Goal: Information Seeking & Learning: Find contact information

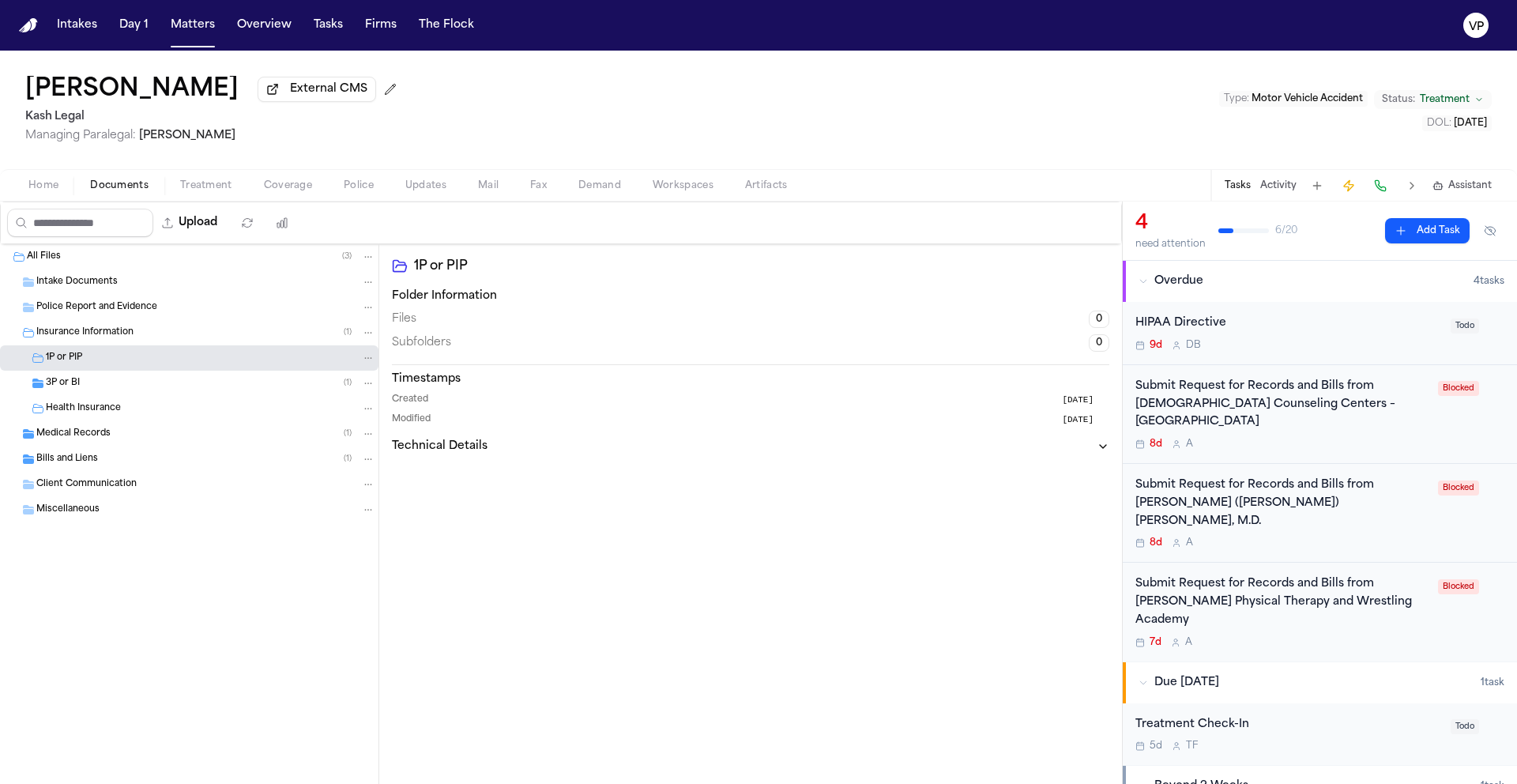
click at [278, 188] on span "Coverage" at bounding box center [288, 185] width 48 height 13
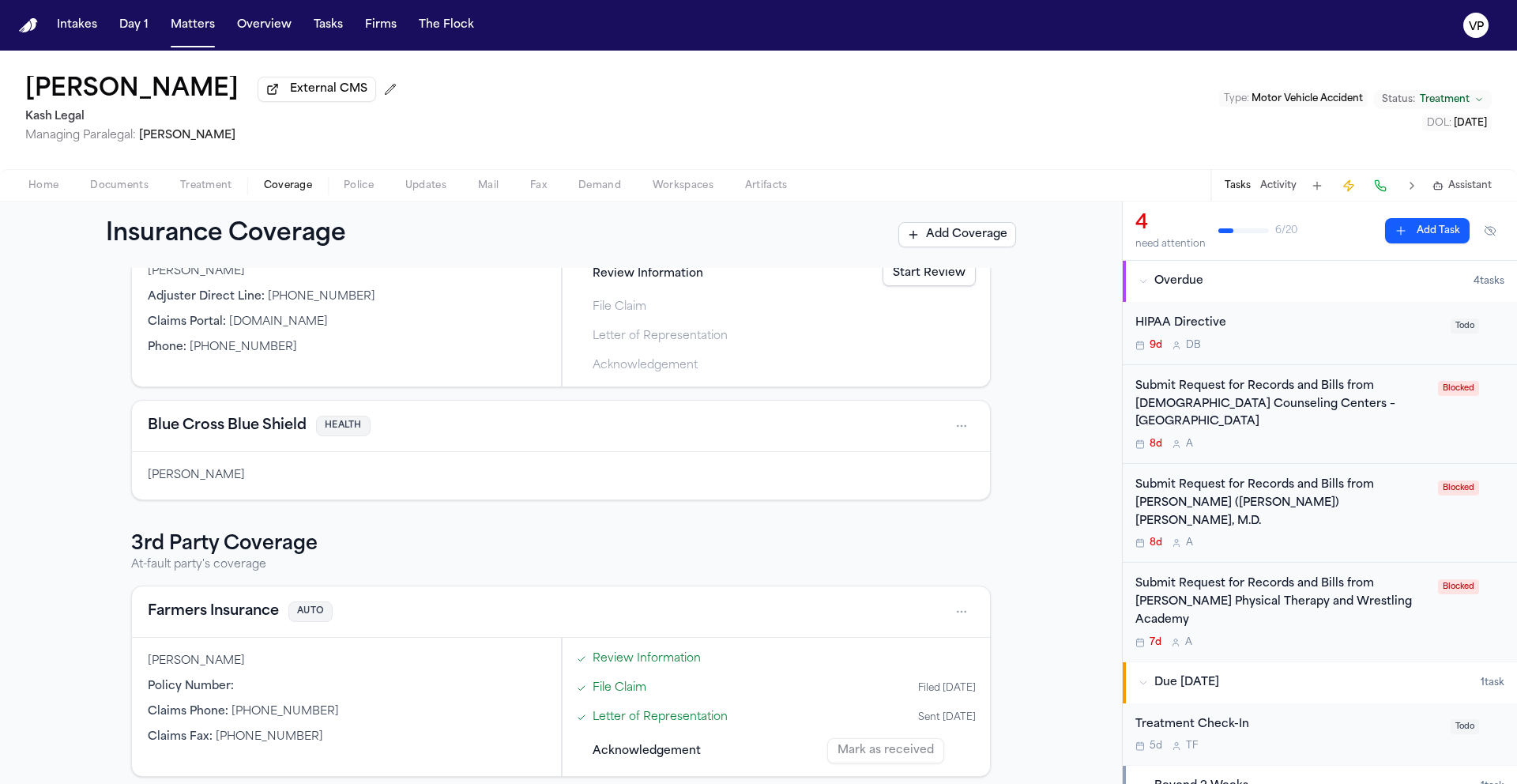
scroll to position [160, 0]
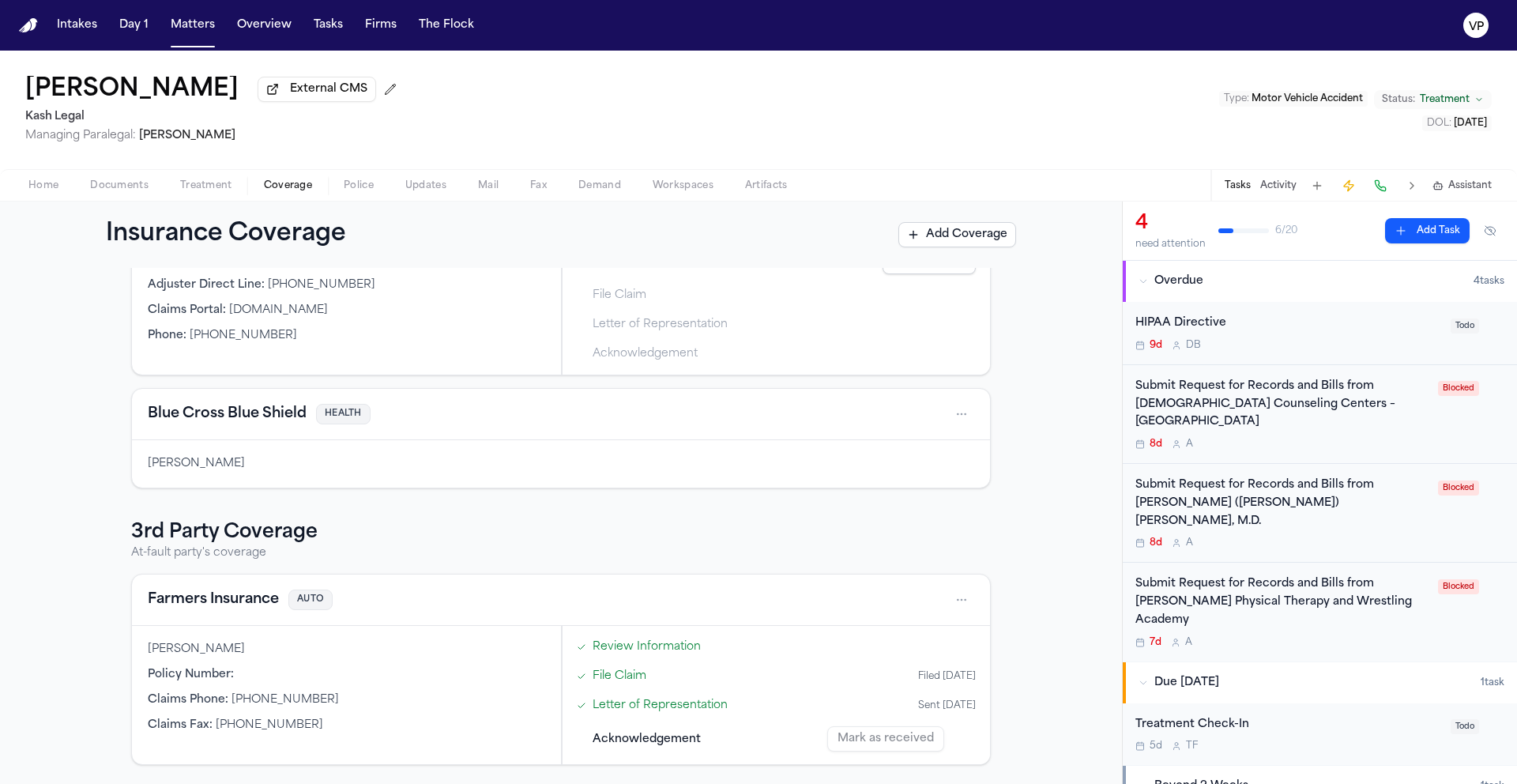
click at [292, 723] on div "Claims Fax : (877) 217-1389" at bounding box center [347, 725] width 397 height 16
click at [318, 702] on div "Claims Phone : (888) 327-6335" at bounding box center [347, 700] width 397 height 16
drag, startPoint x: 317, startPoint y: 699, endPoint x: 229, endPoint y: 707, distance: 88.4
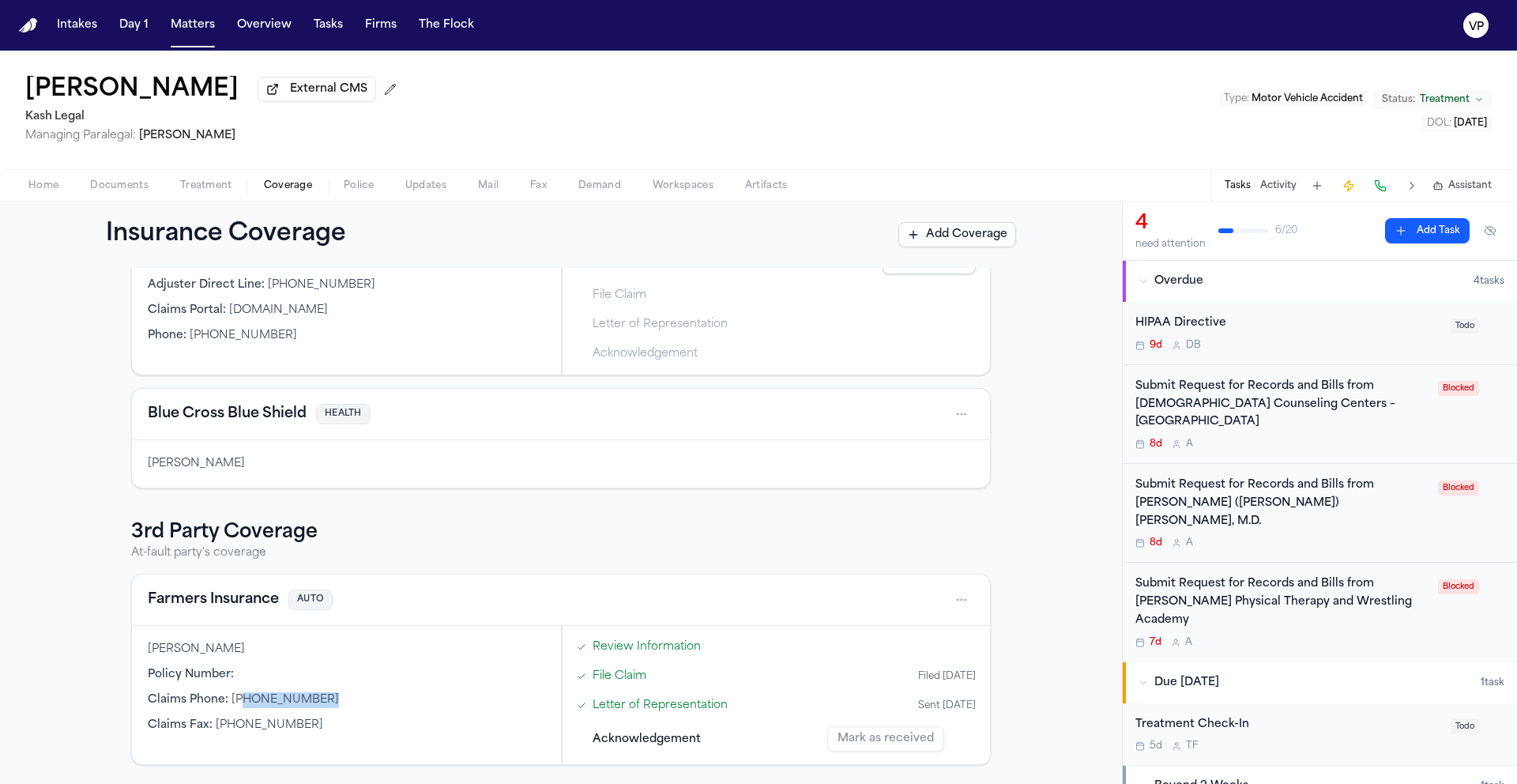
click at [231, 707] on div "Claims Phone : (888) 327-6335" at bounding box center [347, 700] width 397 height 16
click at [231, 706] on span "(888) 327-6335" at bounding box center [285, 699] width 108 height 12
click at [222, 707] on div "Claims Phone : (888) 327-6335" at bounding box center [347, 700] width 397 height 16
click at [223, 707] on div "Claims Phone : (888) 327-6335" at bounding box center [347, 700] width 397 height 16
click at [231, 702] on span "(888) 327-6335" at bounding box center [285, 699] width 108 height 12
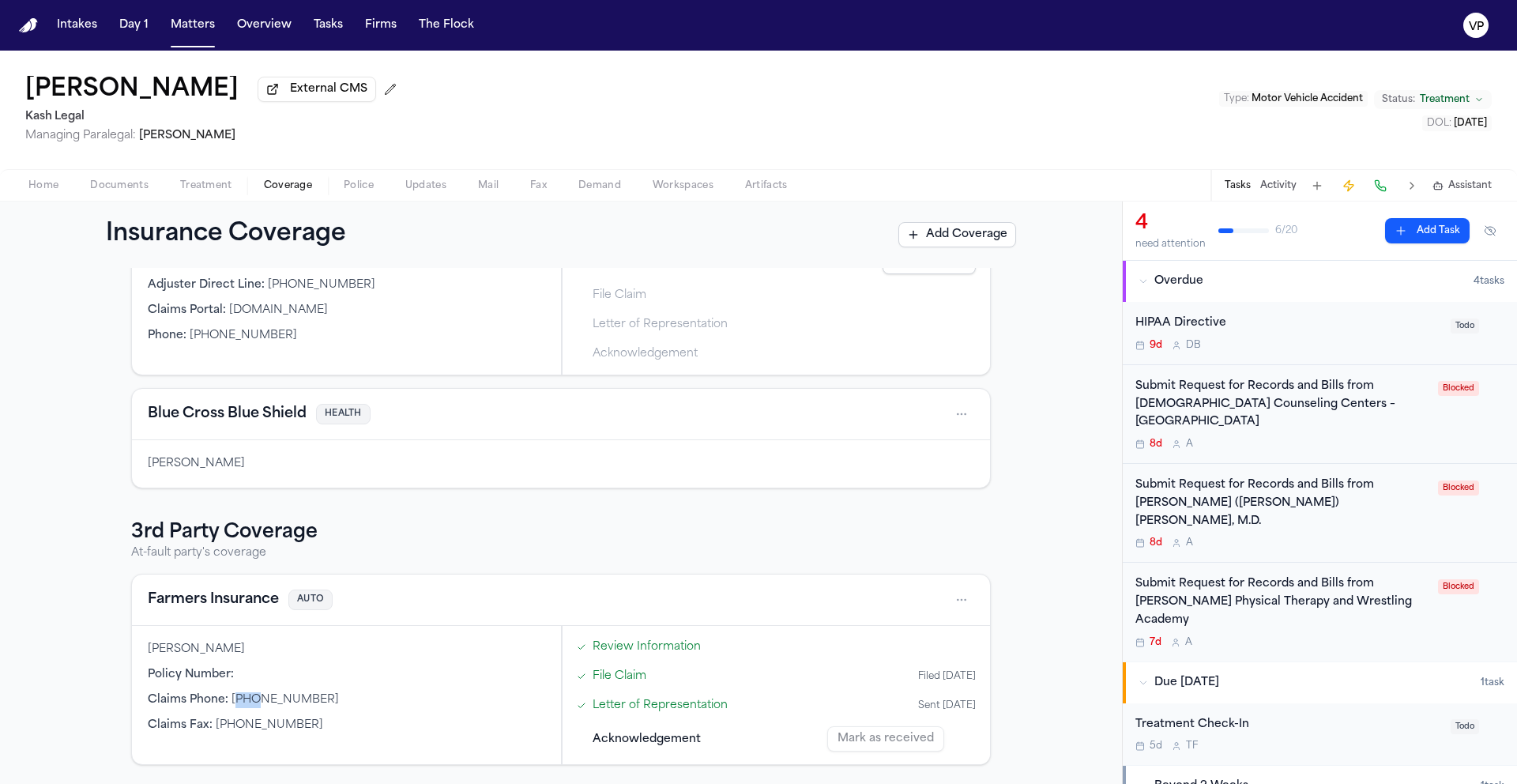
click at [231, 702] on span "(888) 327-6335" at bounding box center [285, 699] width 108 height 12
click at [231, 701] on span "(888) 327-6335" at bounding box center [285, 699] width 108 height 12
drag, startPoint x: 225, startPoint y: 701, endPoint x: 310, endPoint y: 702, distance: 85.0
click at [310, 702] on div "Claims Phone : (888) 327-6335" at bounding box center [347, 700] width 397 height 16
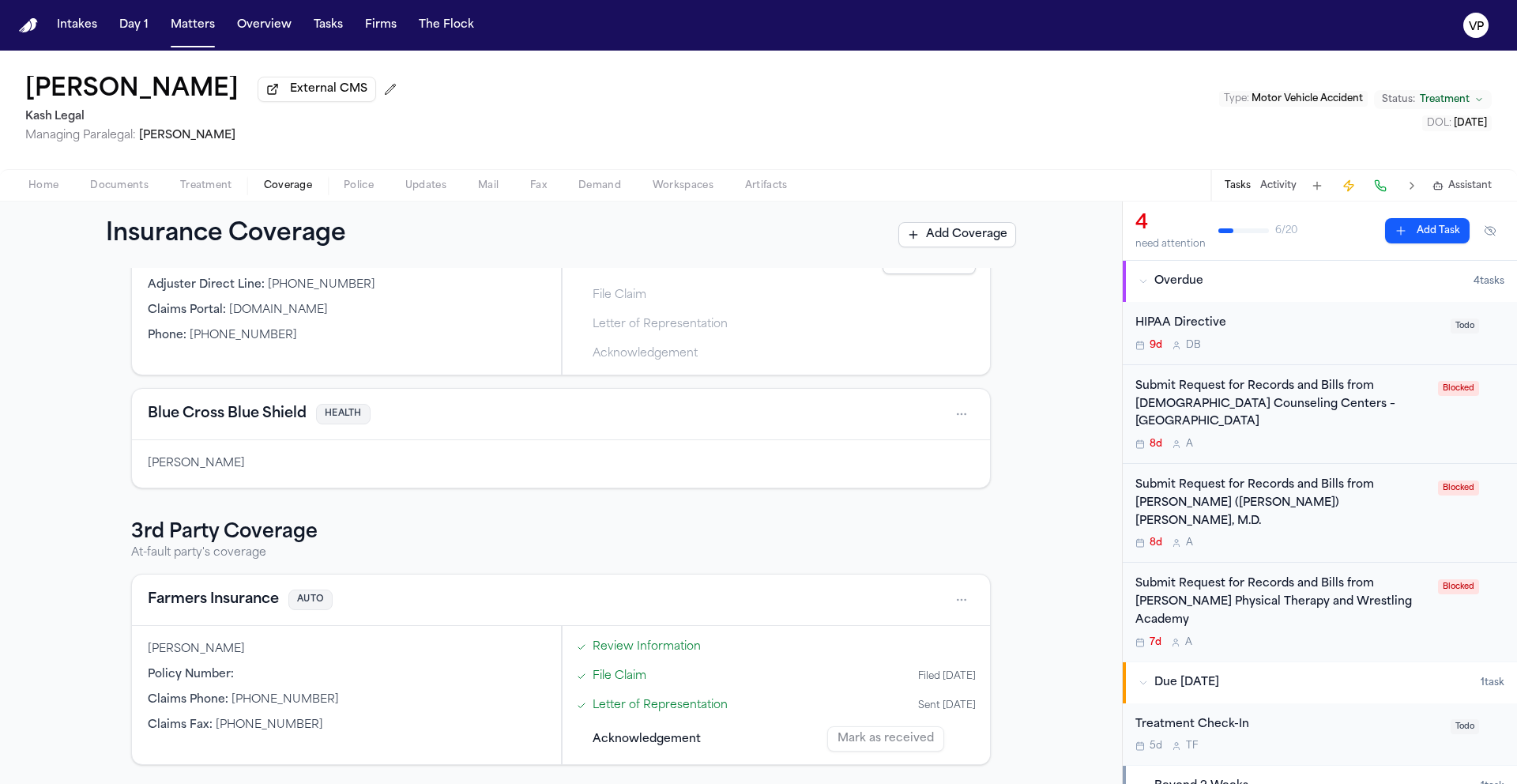
drag, startPoint x: 228, startPoint y: 702, endPoint x: 282, endPoint y: 702, distance: 54.0
click at [231, 702] on span "(888) 327-6335" at bounding box center [285, 699] width 108 height 12
drag, startPoint x: 282, startPoint y: 702, endPoint x: 316, endPoint y: 703, distance: 34.0
click at [316, 703] on div "Claims Phone : (888) 327-6335" at bounding box center [347, 700] width 397 height 16
drag, startPoint x: 316, startPoint y: 703, endPoint x: 216, endPoint y: 694, distance: 100.4
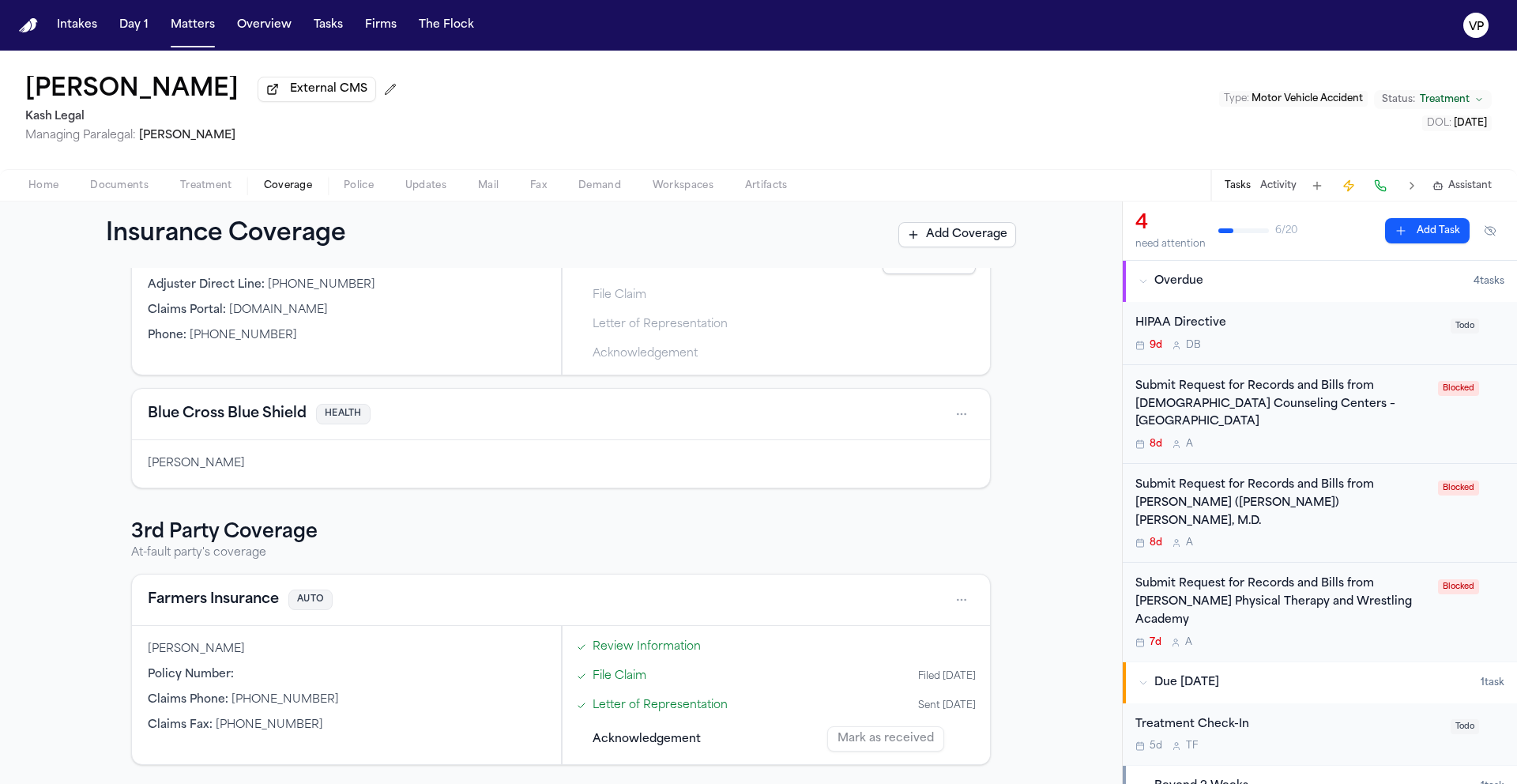
click at [307, 703] on div "Claims Phone : (888) 327-6335" at bounding box center [347, 700] width 397 height 16
drag, startPoint x: 226, startPoint y: 699, endPoint x: 317, endPoint y: 699, distance: 91.0
click at [317, 699] on div "Claims Phone : (888) 327-6335" at bounding box center [347, 700] width 397 height 16
click at [317, 700] on div "Claims Phone : (888) 327-6335" at bounding box center [347, 700] width 397 height 16
drag, startPoint x: 306, startPoint y: 698, endPoint x: 227, endPoint y: 700, distance: 79.0
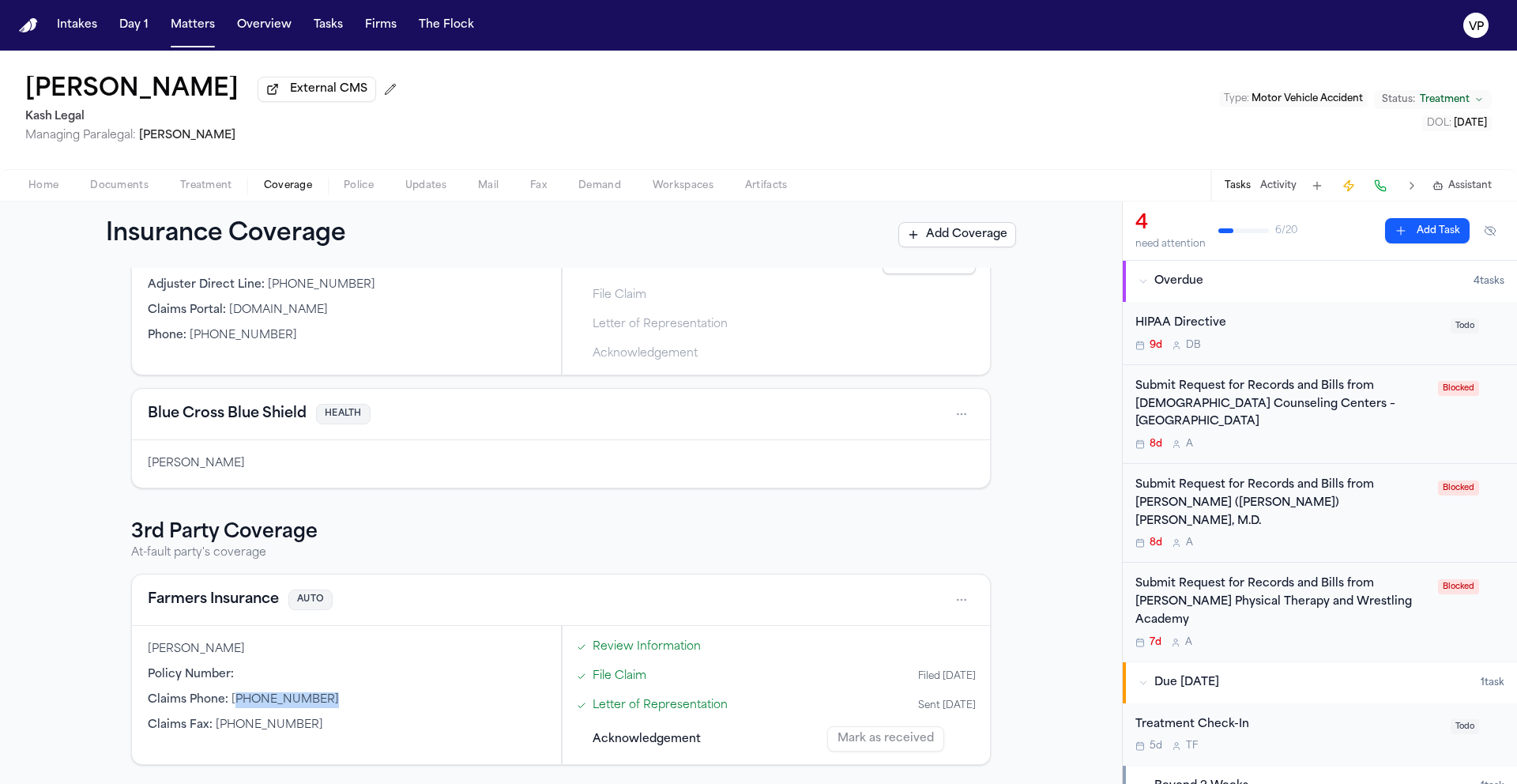
click at [231, 700] on span "(888) 327-6335" at bounding box center [285, 699] width 108 height 12
click at [420, 616] on div "Farmers Insurance AUTO" at bounding box center [561, 600] width 858 height 51
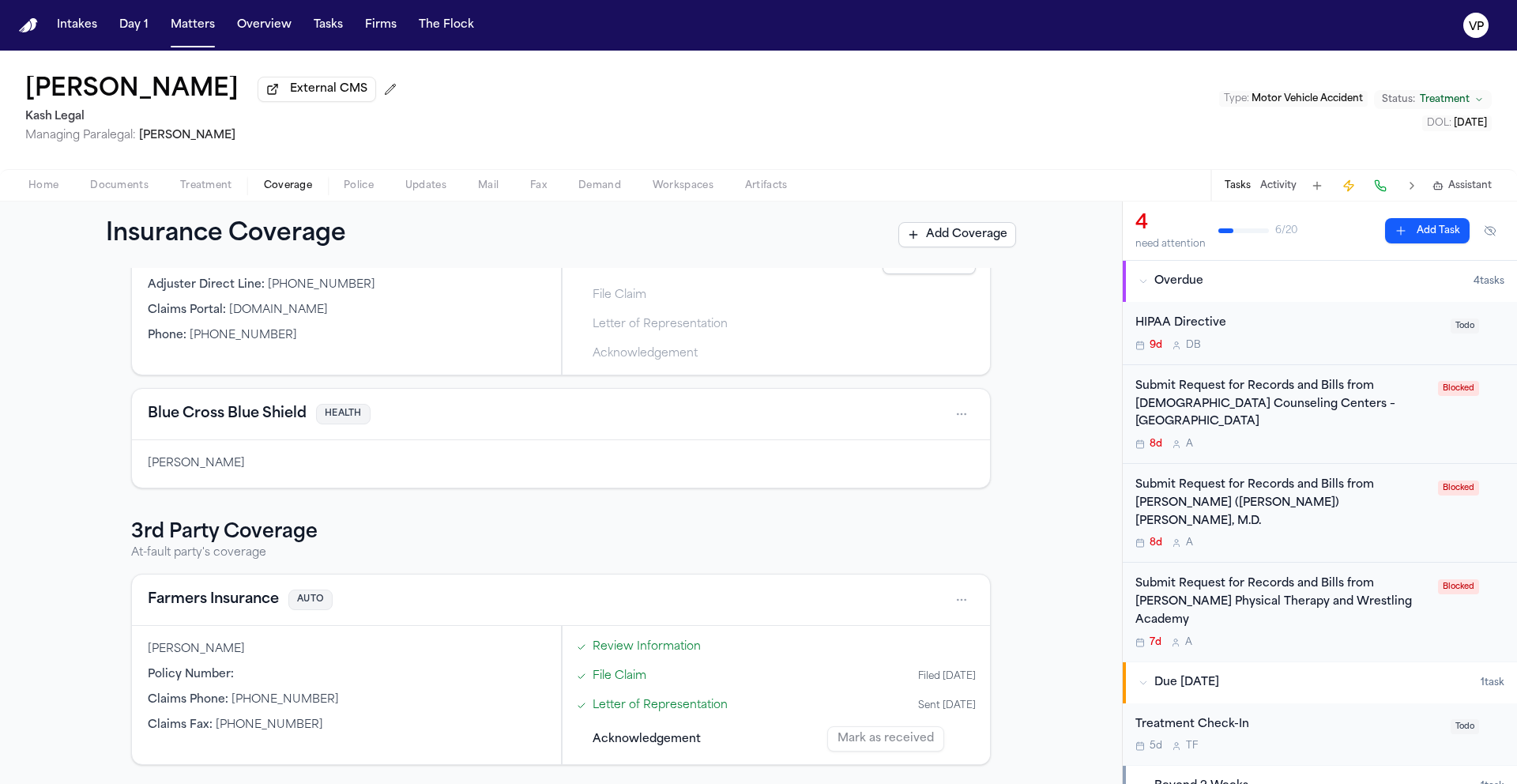
click at [405, 644] on div "Barbara Ladesma Tanada" at bounding box center [347, 649] width 397 height 16
click at [952, 604] on html "Intakes Day 1 Matters Overview Tasks Firms The Flock VP Mengyue Wang External C…" at bounding box center [758, 392] width 1517 height 784
click at [929, 638] on div "View coverage details" at bounding box center [905, 639] width 119 height 41
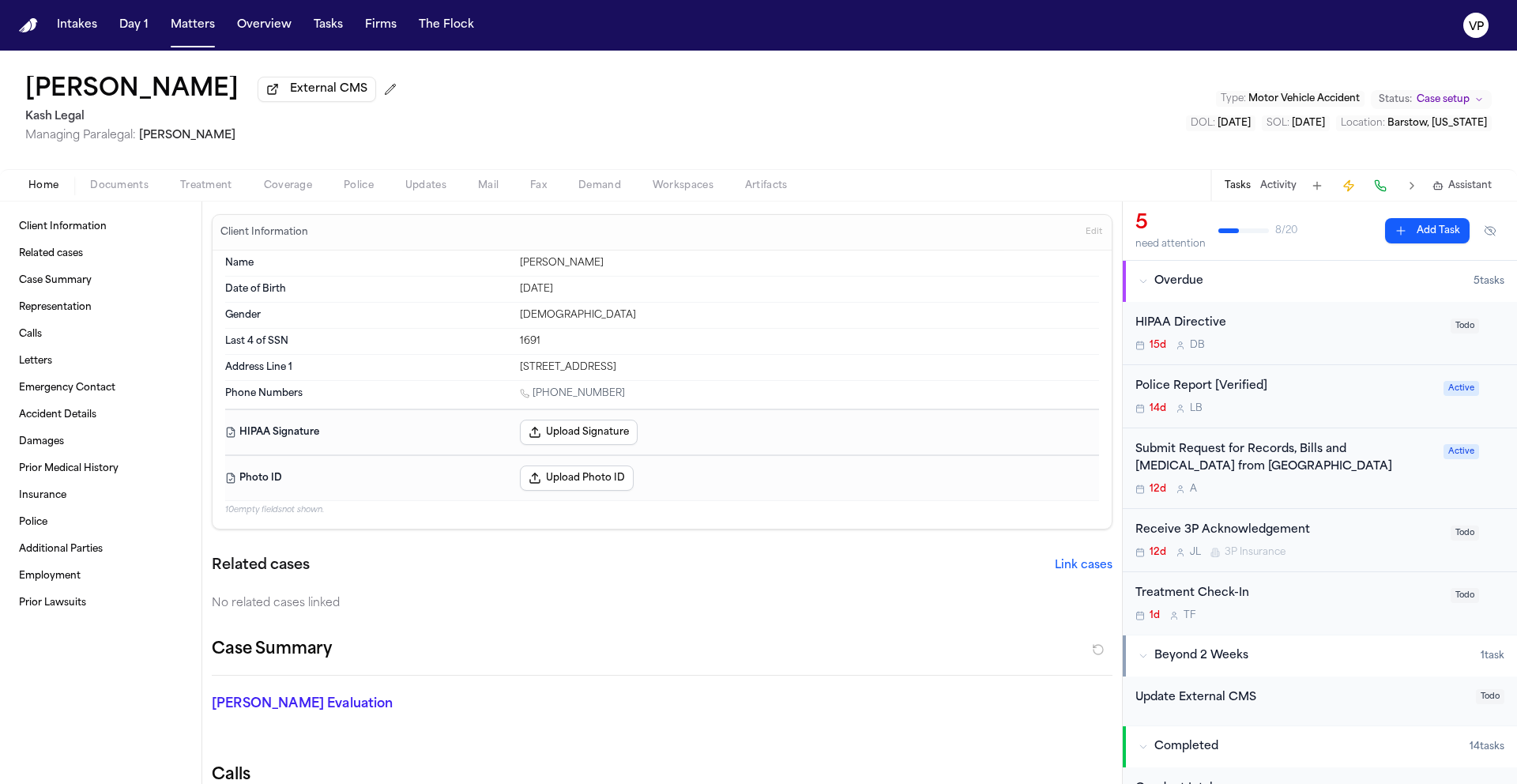
click at [287, 183] on span "Coverage" at bounding box center [288, 185] width 48 height 13
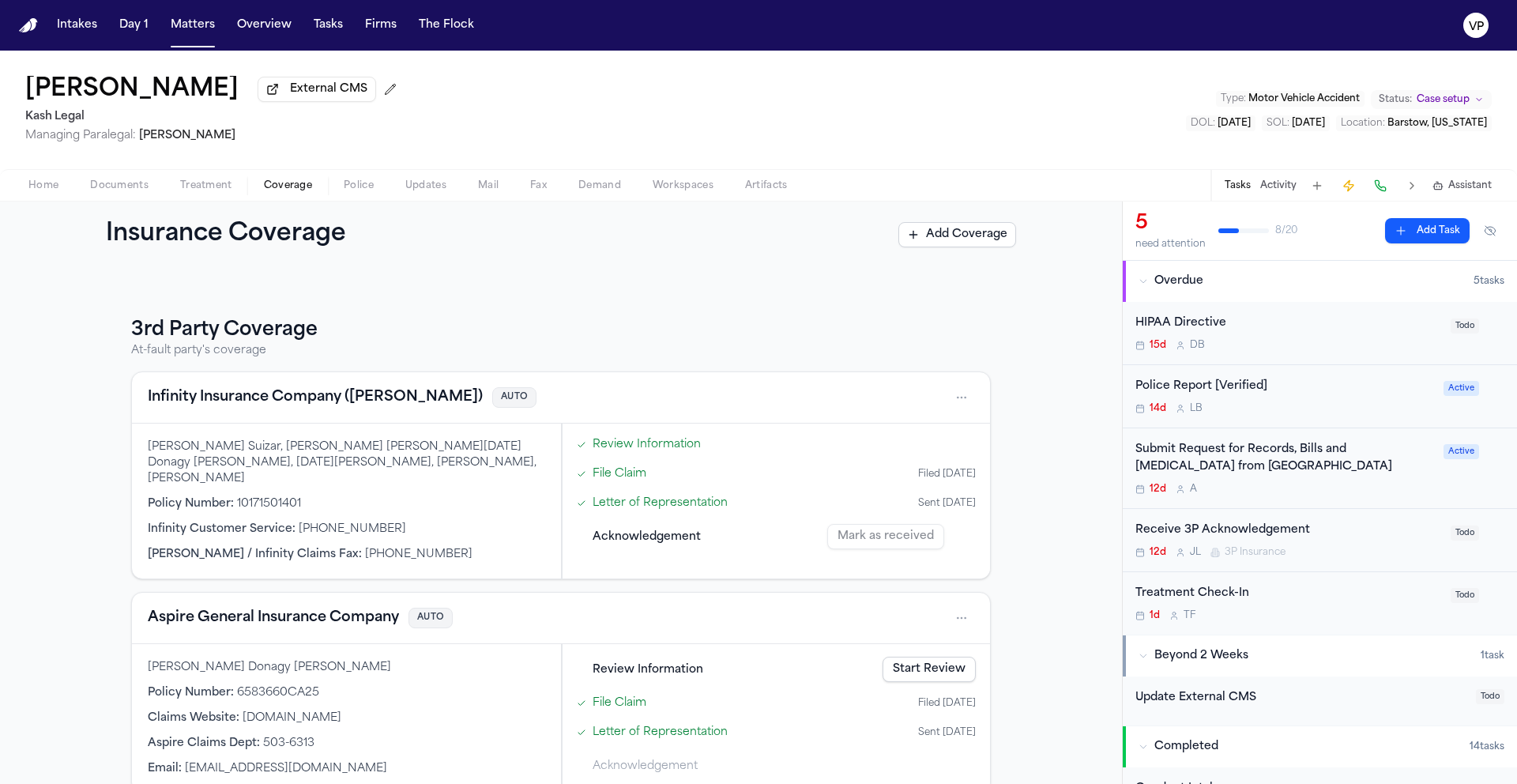
scroll to position [188, 0]
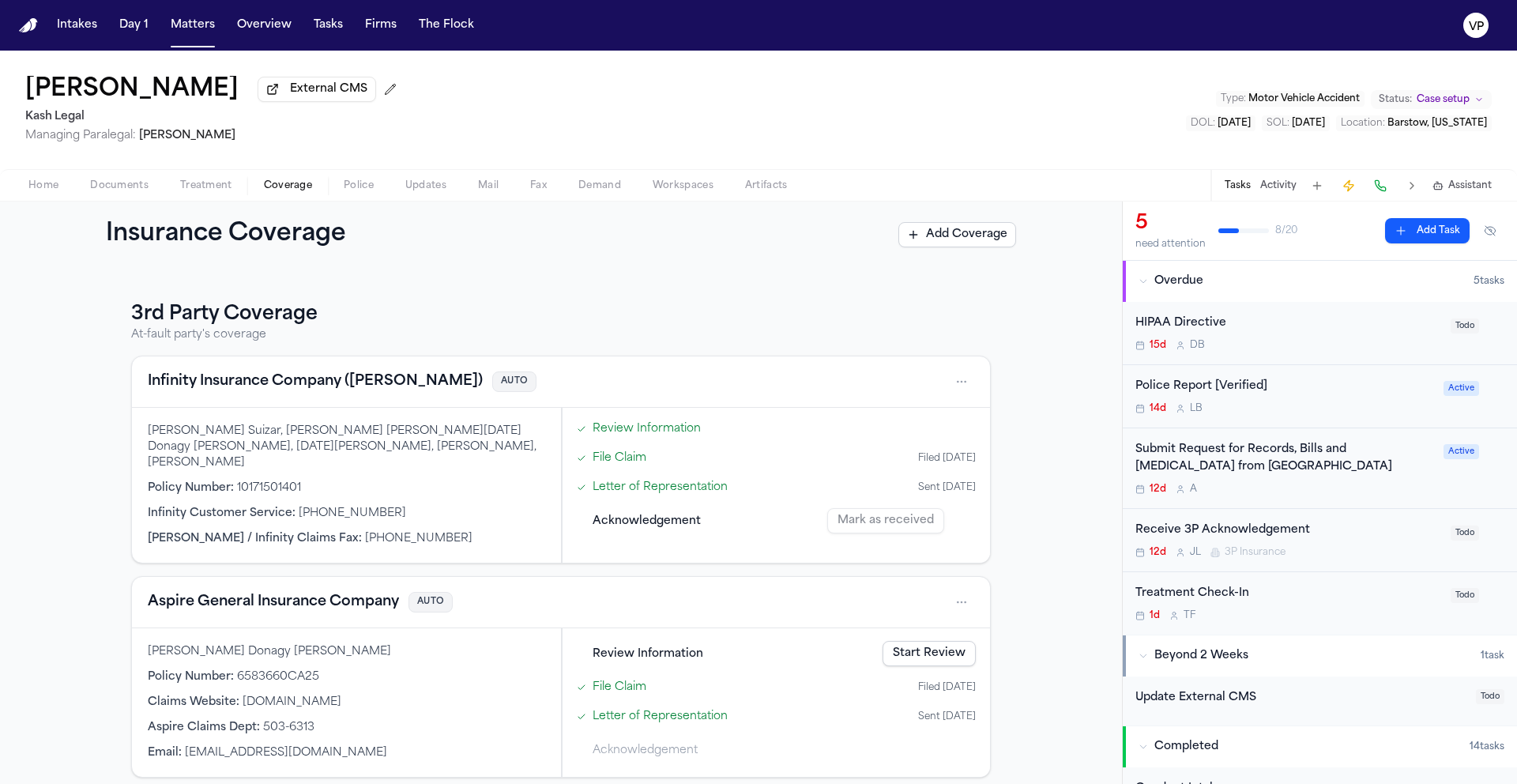
click at [403, 508] on div "Infinity Customer Service : [PHONE_NUMBER]" at bounding box center [347, 513] width 397 height 16
drag, startPoint x: 403, startPoint y: 508, endPoint x: 382, endPoint y: 501, distance: 22.1
click at [402, 507] on div "Infinity Customer Service : [PHONE_NUMBER]" at bounding box center [347, 513] width 397 height 16
drag, startPoint x: 374, startPoint y: 501, endPoint x: 289, endPoint y: 502, distance: 85.0
click at [289, 506] on div "Infinity Customer Service : [PHONE_NUMBER]" at bounding box center [347, 513] width 397 height 16
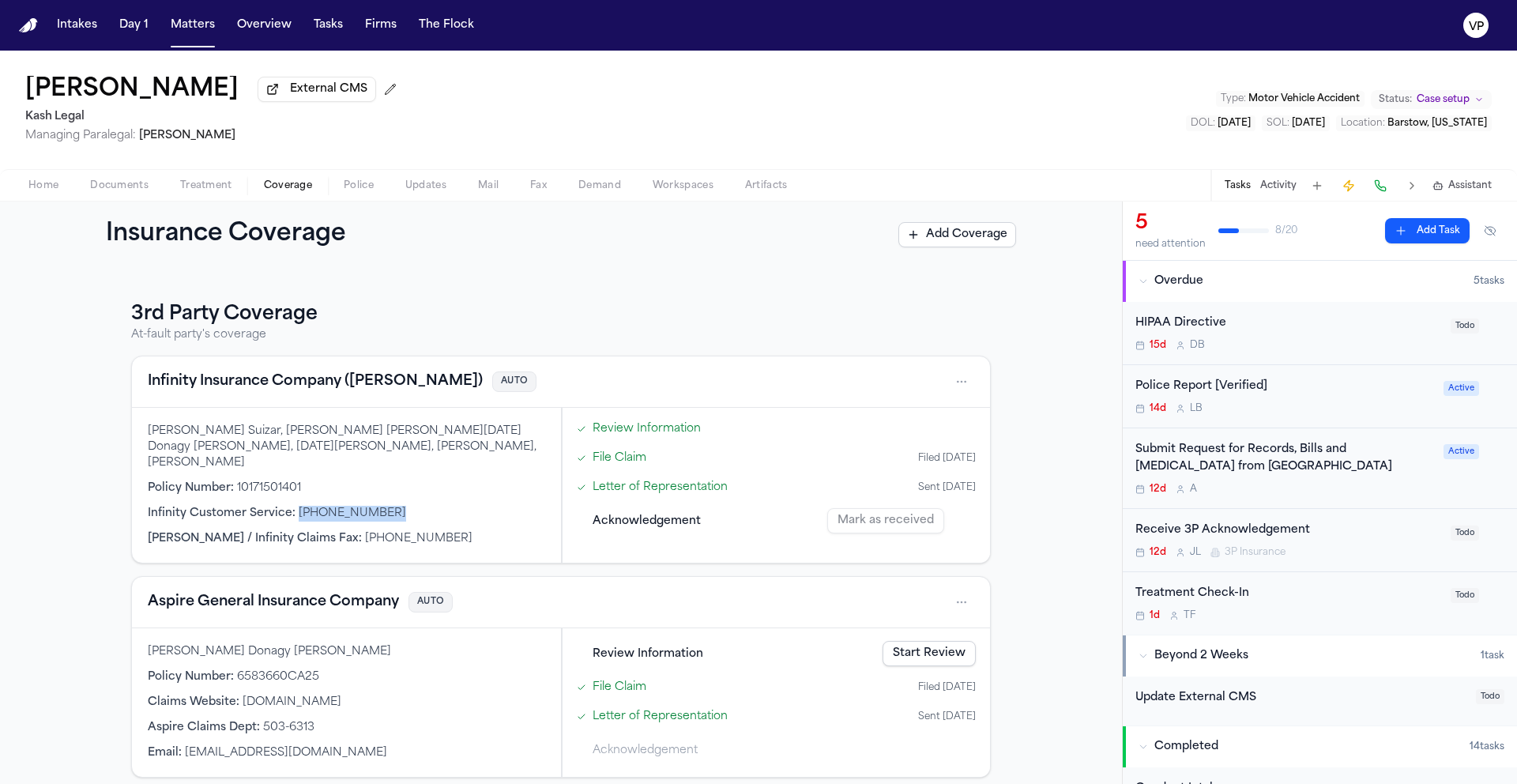
click at [299, 507] on span "[PHONE_NUMBER]" at bounding box center [353, 513] width 108 height 12
click at [110, 190] on span "Documents" at bounding box center [119, 185] width 58 height 13
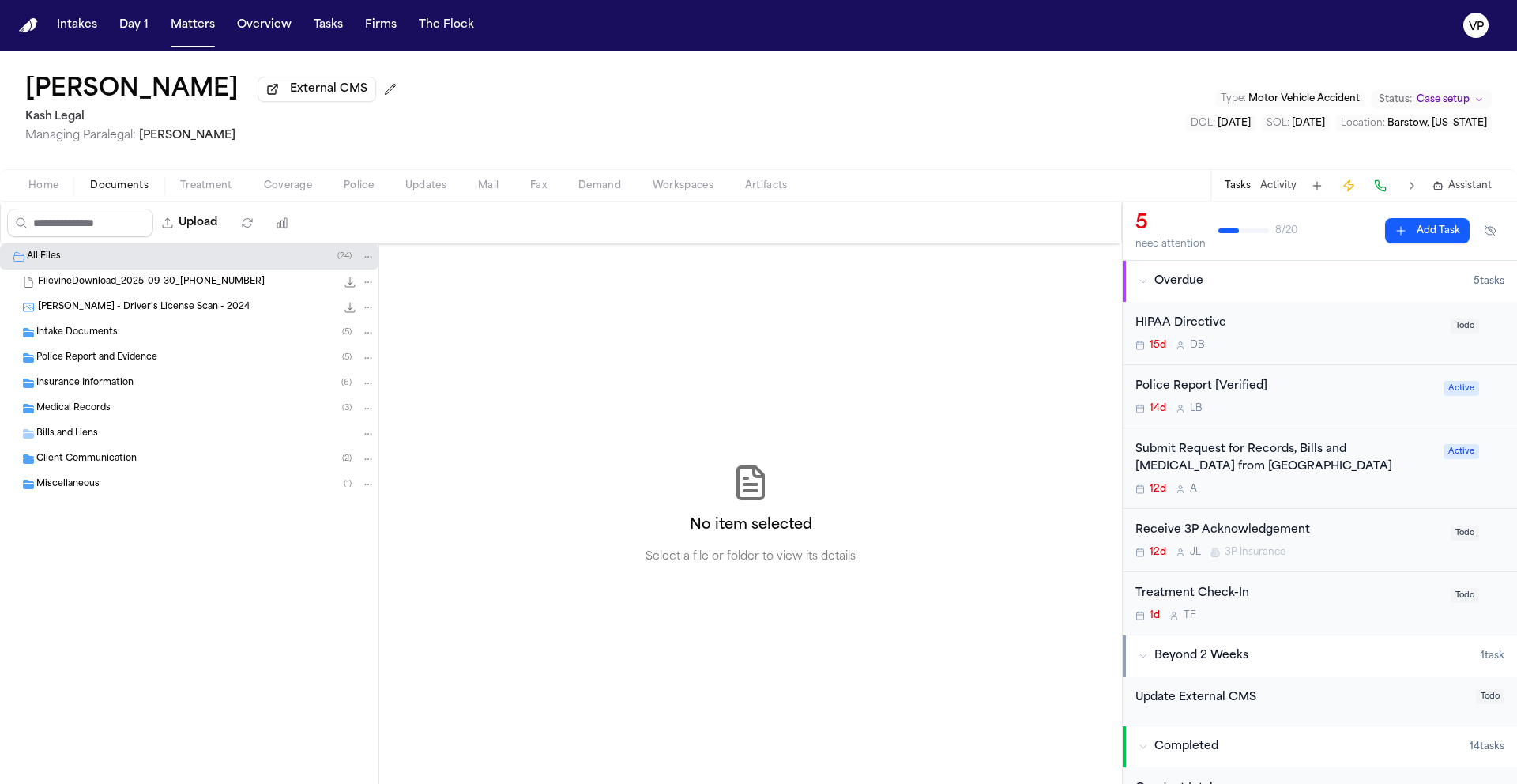
click at [123, 384] on span "Insurance Information" at bounding box center [85, 384] width 98 height 13
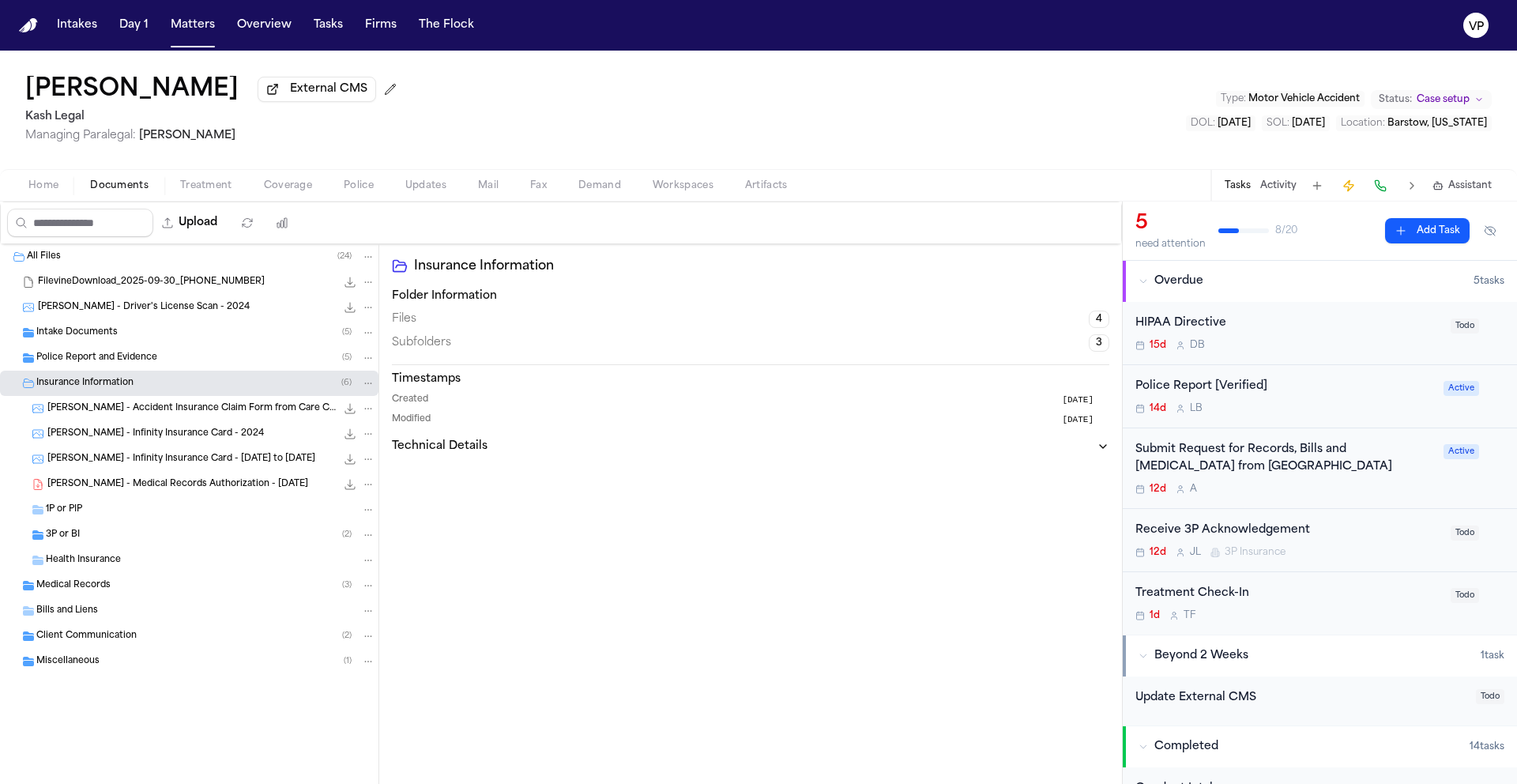
click at [197, 529] on div "3P or BI ( 2 )" at bounding box center [189, 535] width 379 height 25
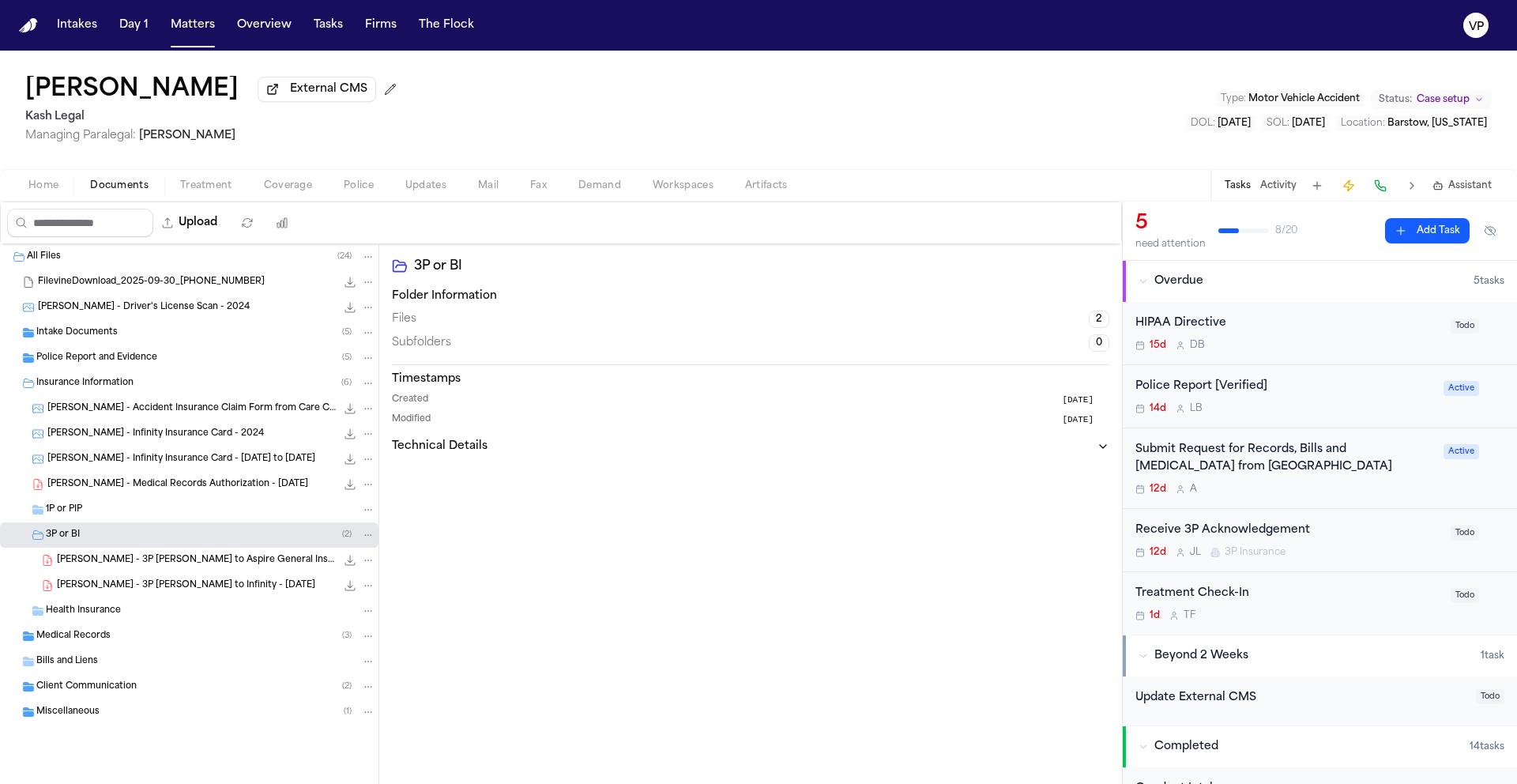
click at [229, 564] on span "[PERSON_NAME] - 3P [PERSON_NAME] to Aspire General Insurance Company - [DATE]" at bounding box center [196, 560] width 278 height 13
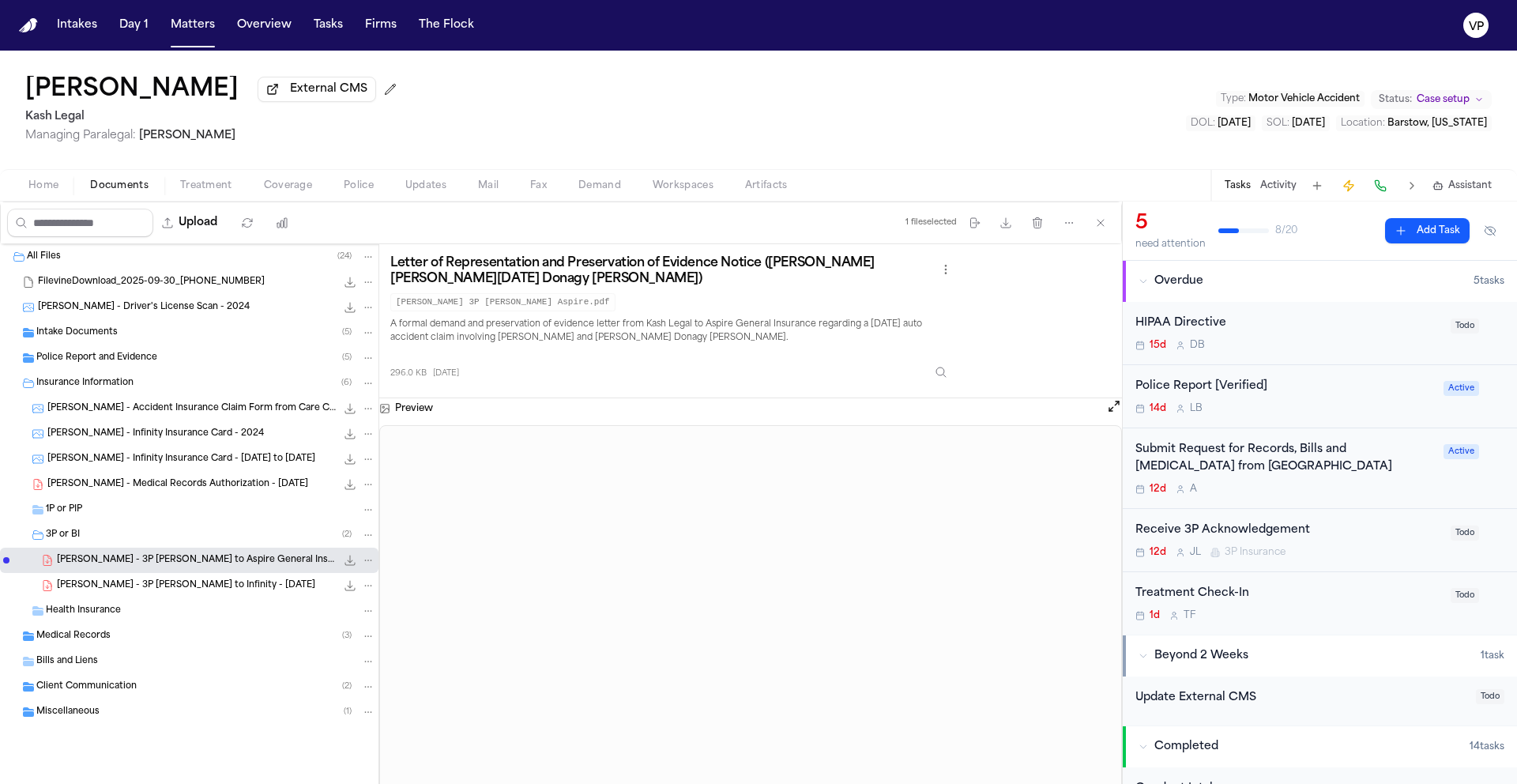
click at [300, 189] on span "Coverage" at bounding box center [288, 185] width 48 height 13
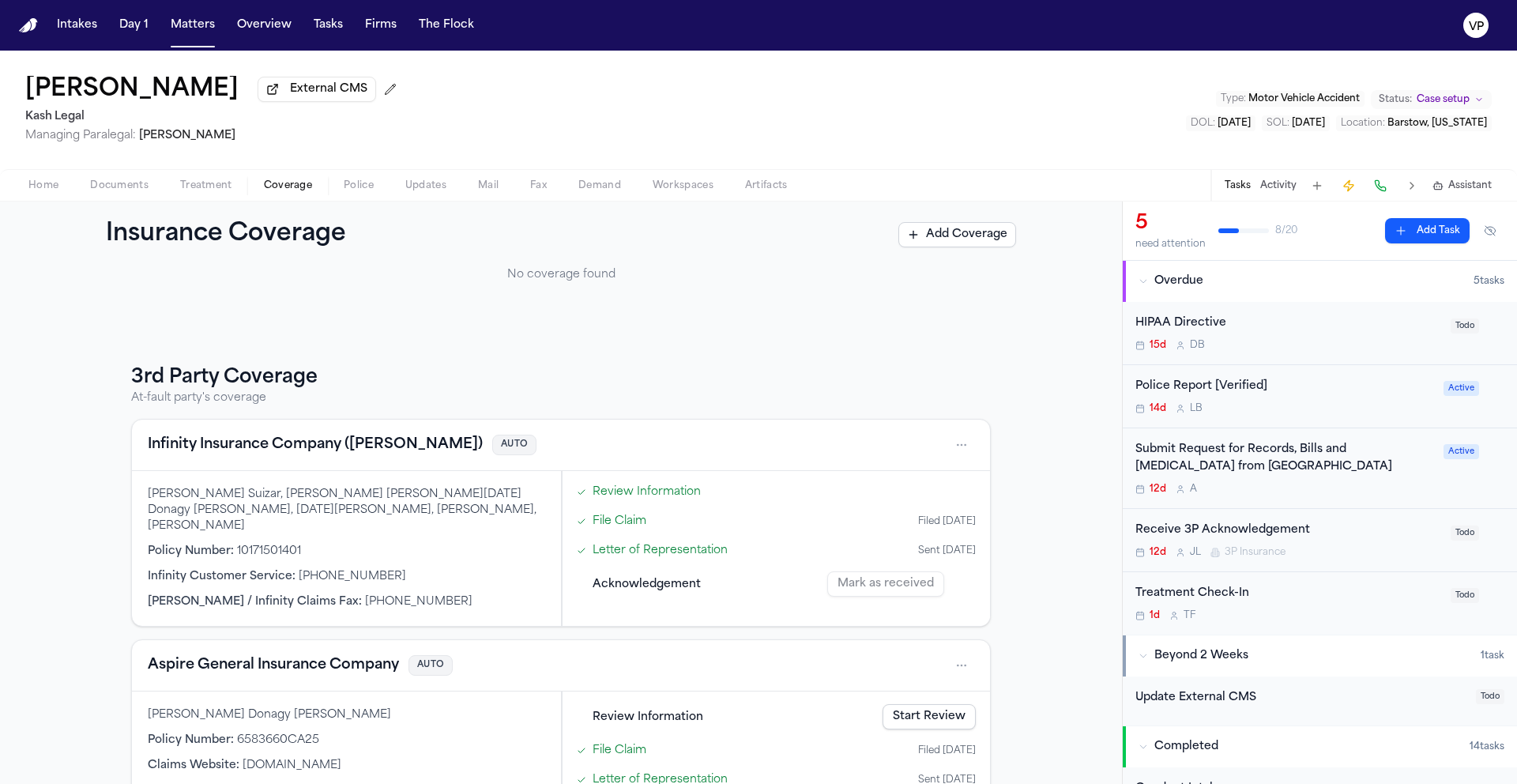
scroll to position [188, 0]
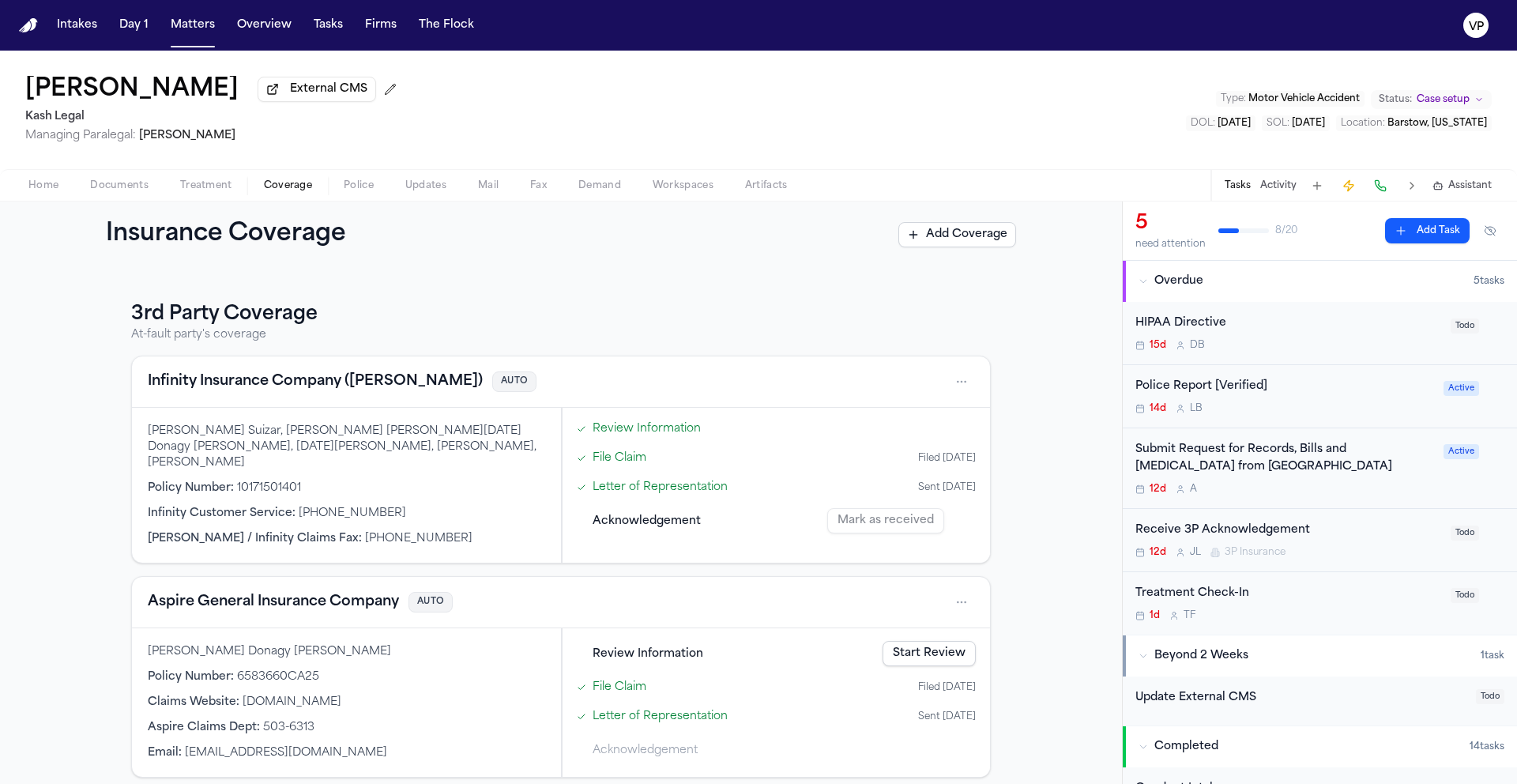
click at [377, 506] on div "Infinity Customer Service : [PHONE_NUMBER]" at bounding box center [347, 513] width 397 height 16
drag, startPoint x: 373, startPoint y: 500, endPoint x: 289, endPoint y: 507, distance: 84.3
click at [289, 507] on div "Infinity Customer Service : [PHONE_NUMBER]" at bounding box center [347, 513] width 397 height 16
click at [299, 507] on span "[PHONE_NUMBER]" at bounding box center [353, 513] width 108 height 12
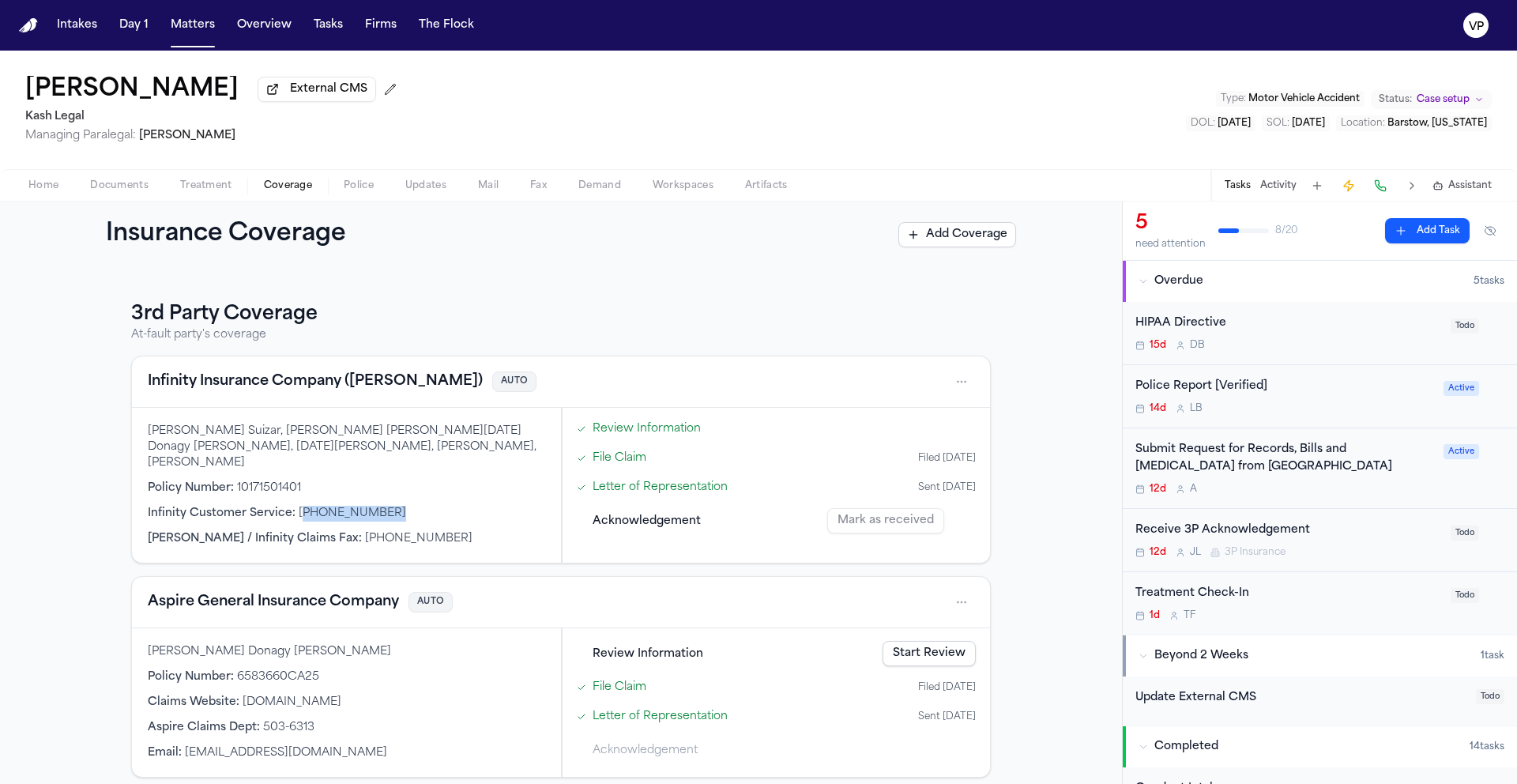
drag, startPoint x: 290, startPoint y: 506, endPoint x: 371, endPoint y: 505, distance: 81.0
click at [371, 506] on div "Infinity Customer Service : [PHONE_NUMBER]" at bounding box center [347, 513] width 397 height 16
click at [961, 386] on html "Intakes Day 1 Matters Overview Tasks Firms The Flock VP [PERSON_NAME] External …" at bounding box center [758, 392] width 1517 height 784
click at [893, 428] on div "View coverage details" at bounding box center [905, 425] width 119 height 41
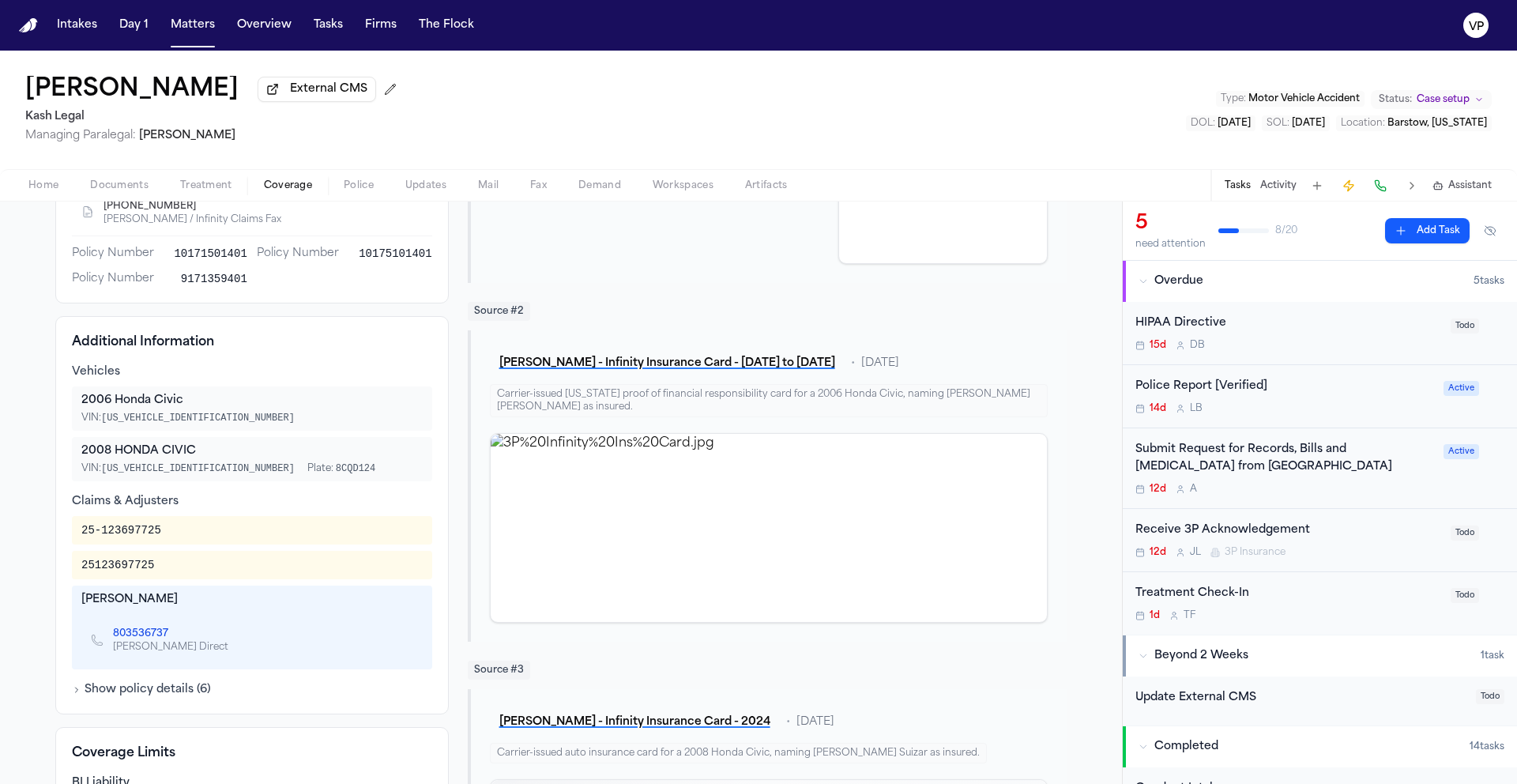
scroll to position [447, 0]
click at [190, 29] on button "Matters" at bounding box center [193, 25] width 57 height 29
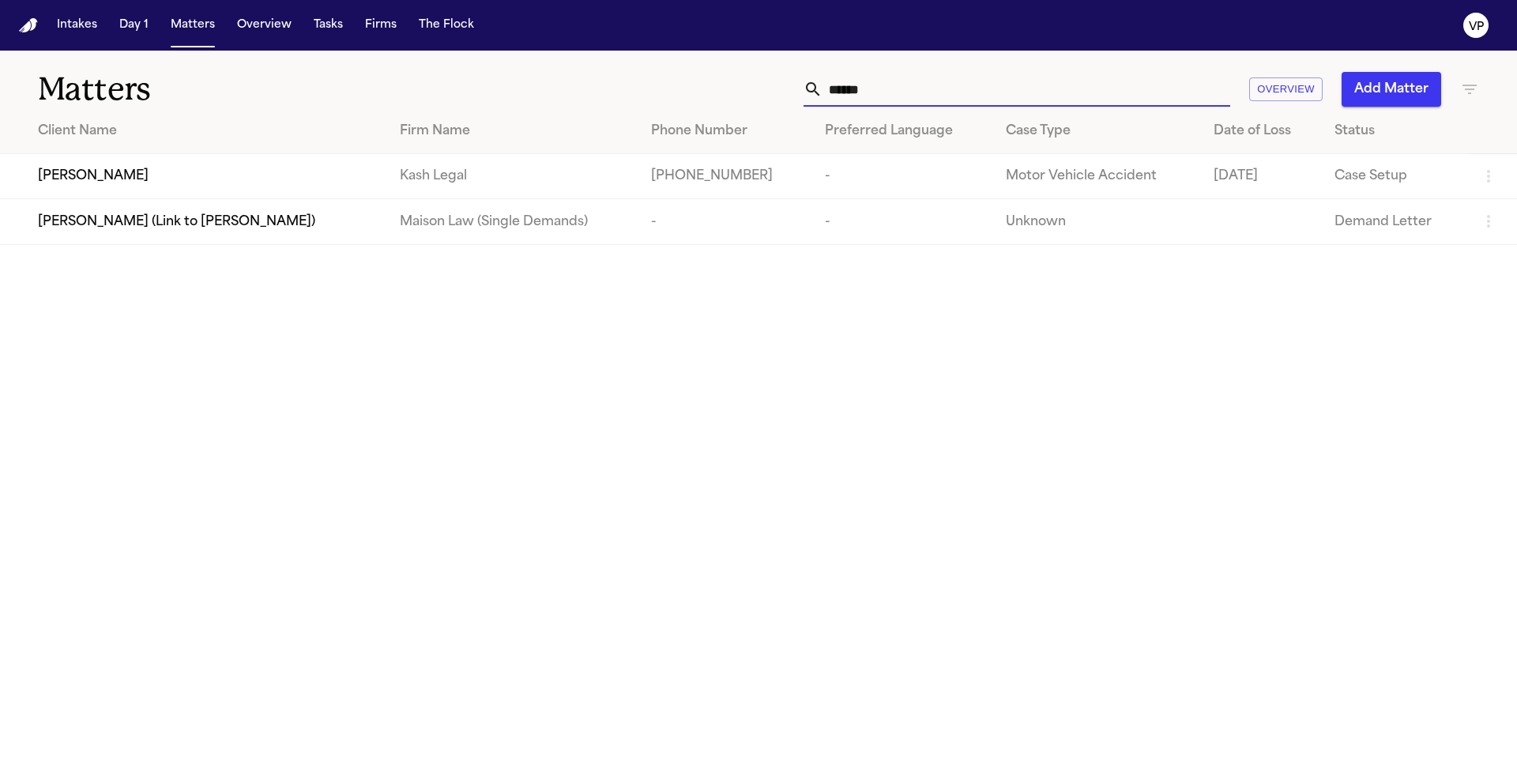
click at [968, 85] on input "******" at bounding box center [1026, 88] width 408 height 34
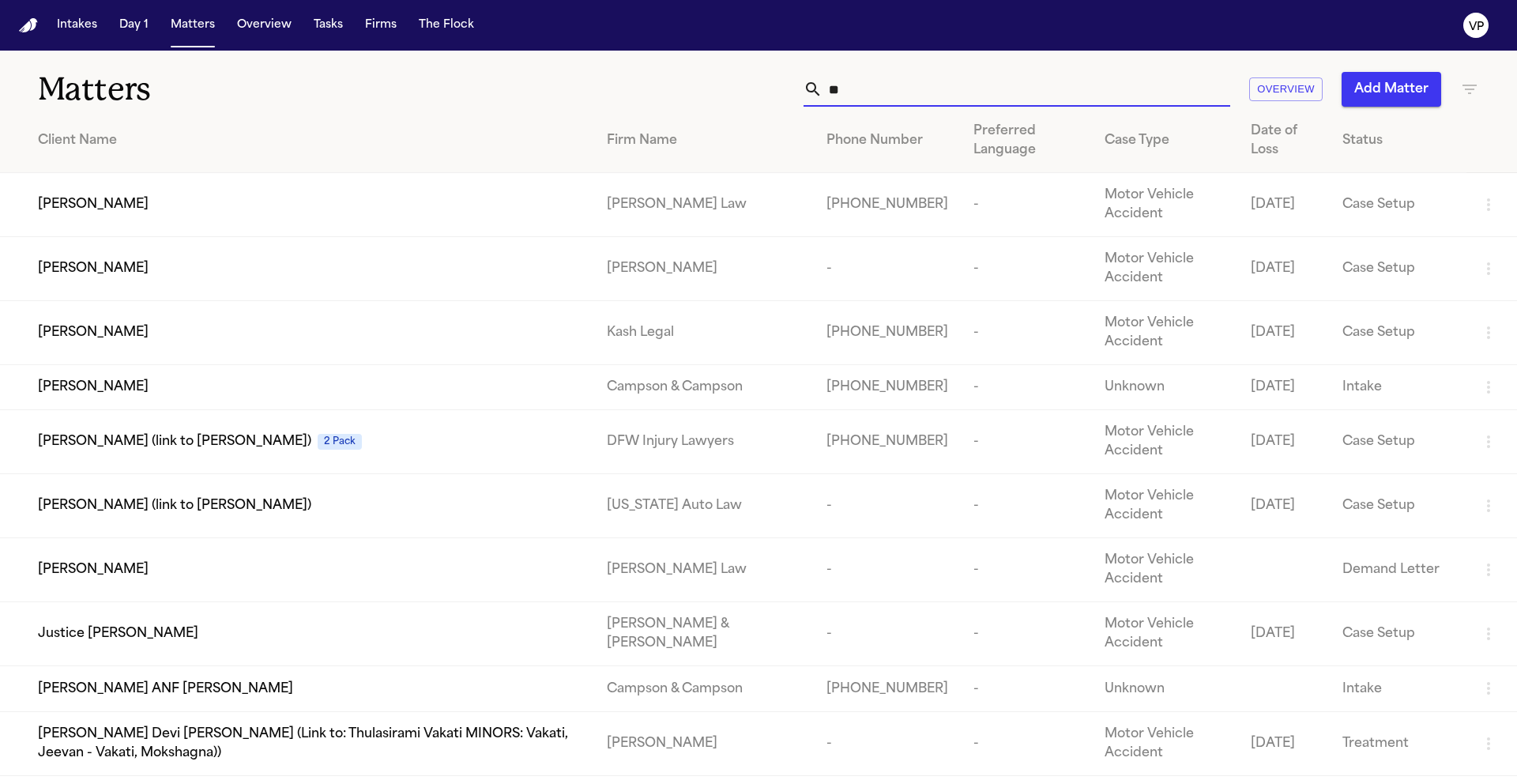
type input "*"
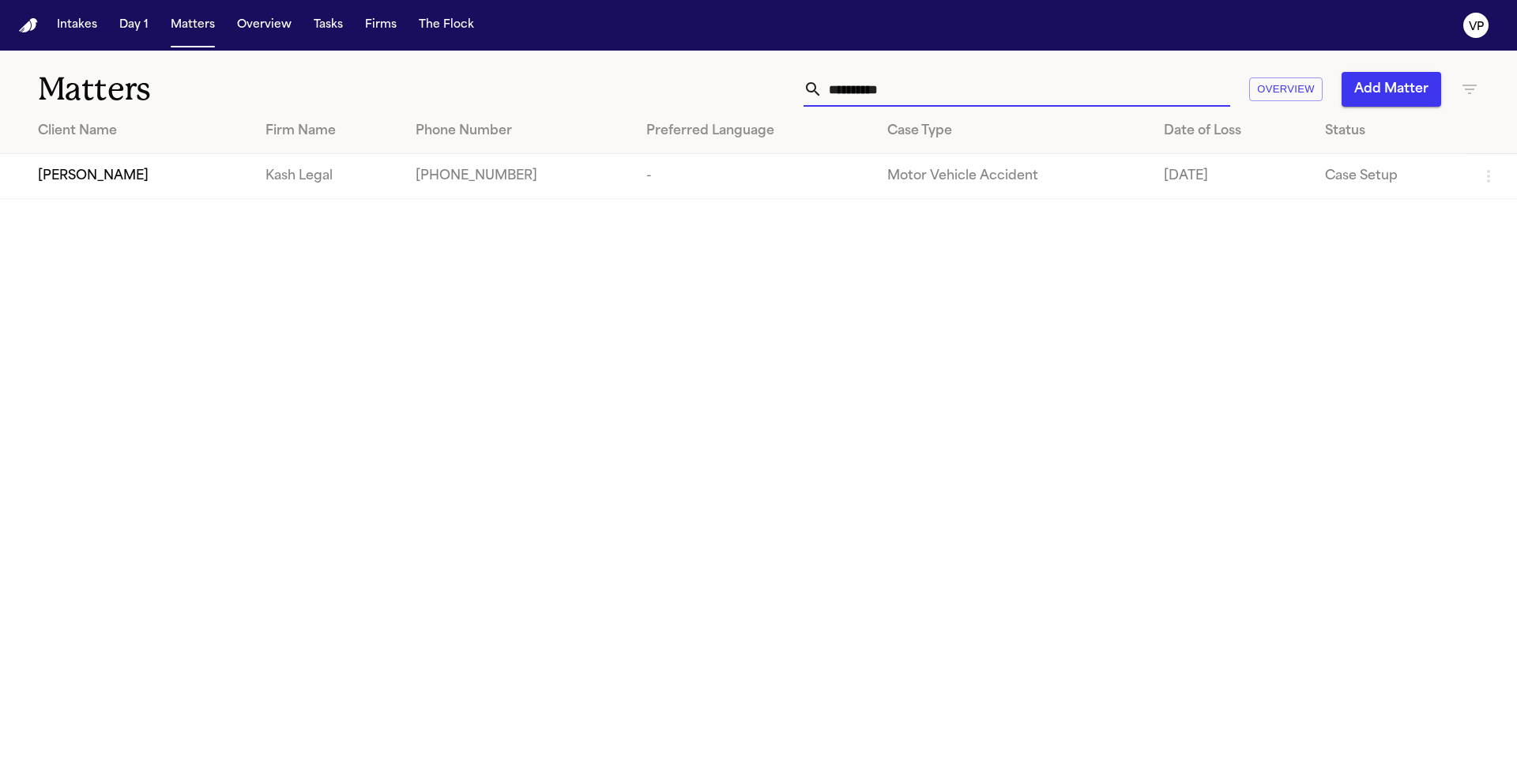
type input "**********"
click at [110, 184] on span "[PERSON_NAME]" at bounding box center [93, 176] width 110 height 19
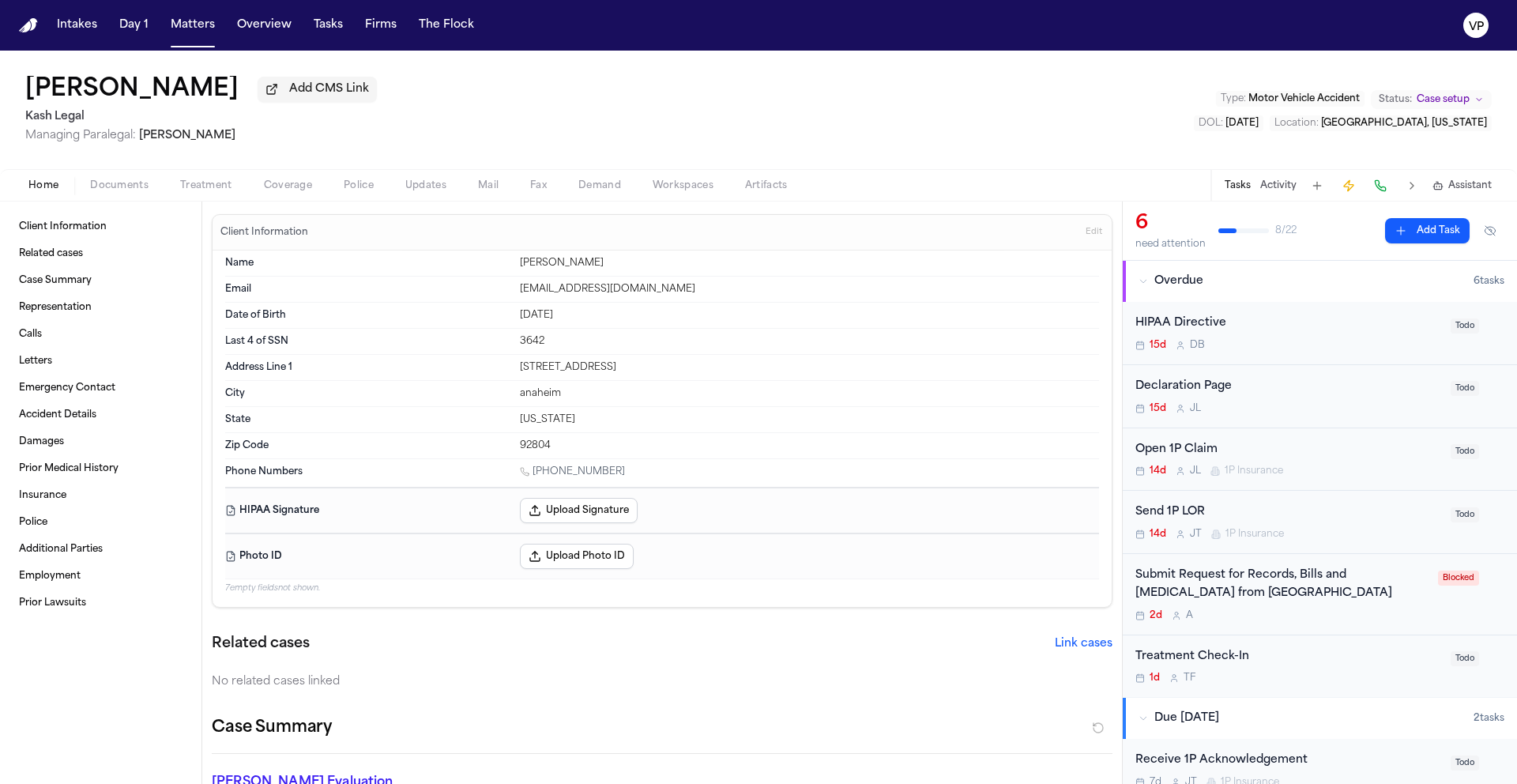
click at [285, 199] on div "Home Documents Treatment Coverage Police Updates Mail Fax Demand Workspaces Art…" at bounding box center [758, 185] width 1517 height 32
click at [294, 188] on span "Coverage" at bounding box center [288, 185] width 48 height 13
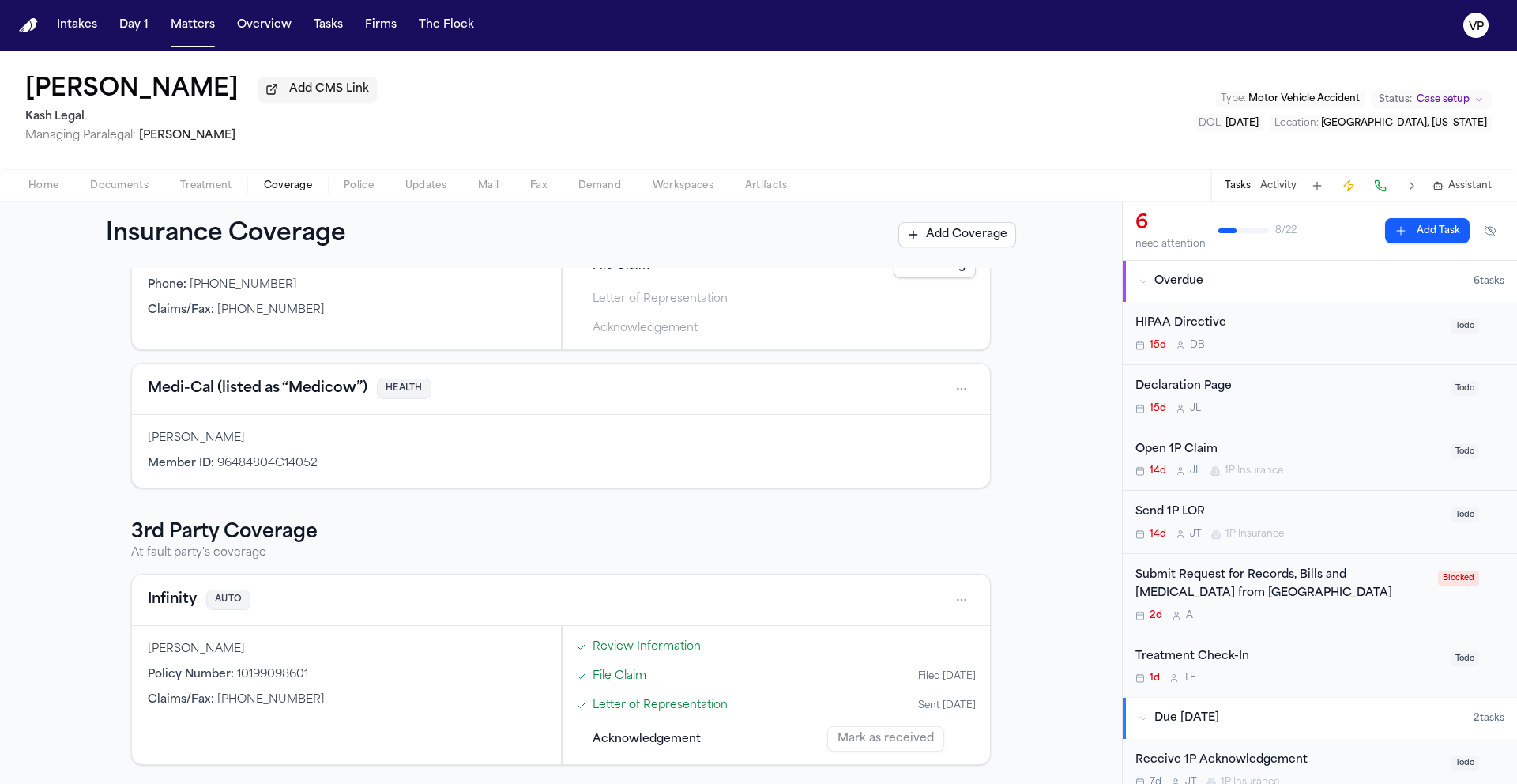
scroll to position [185, 0]
click at [353, 601] on div "Infinity AUTO" at bounding box center [561, 600] width 826 height 25
click at [954, 603] on html "Intakes Day 1 Matters Overview Tasks Firms The Flock VP [PERSON_NAME] Add CMS L…" at bounding box center [758, 392] width 1517 height 784
click at [915, 639] on div "View coverage details" at bounding box center [905, 639] width 119 height 41
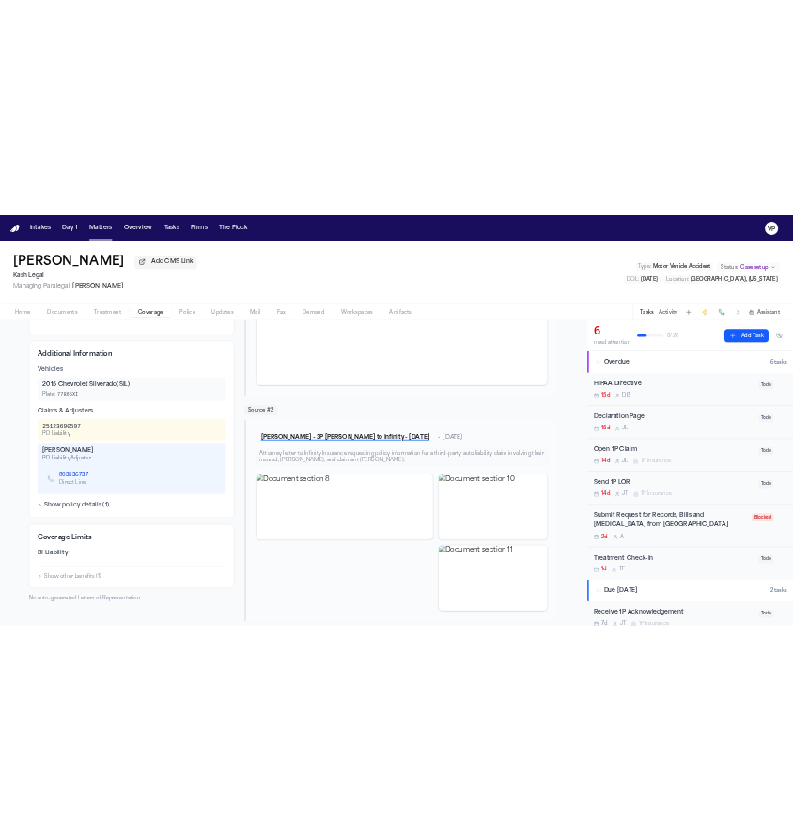
scroll to position [407, 0]
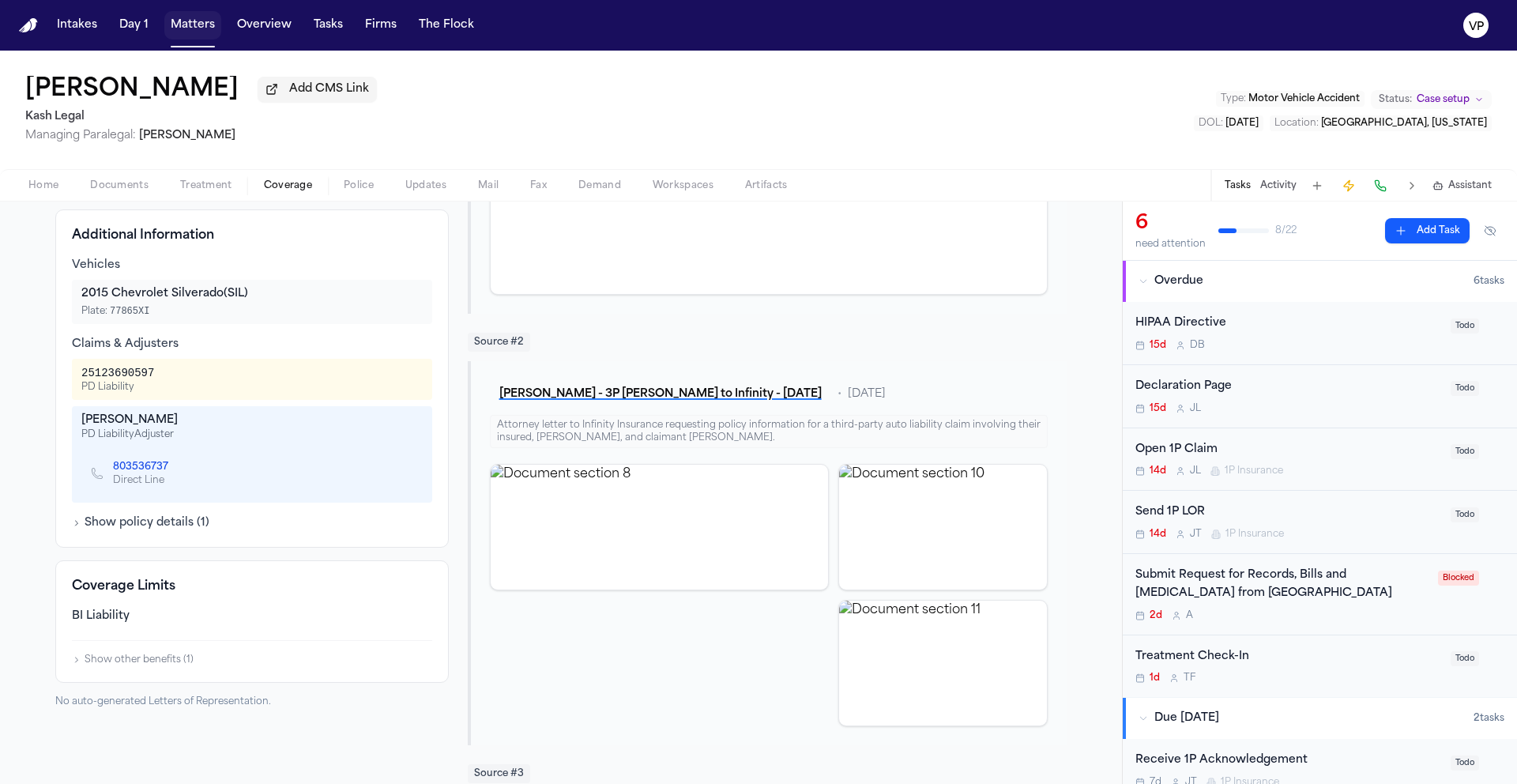
click at [205, 29] on button "Matters" at bounding box center [193, 25] width 57 height 29
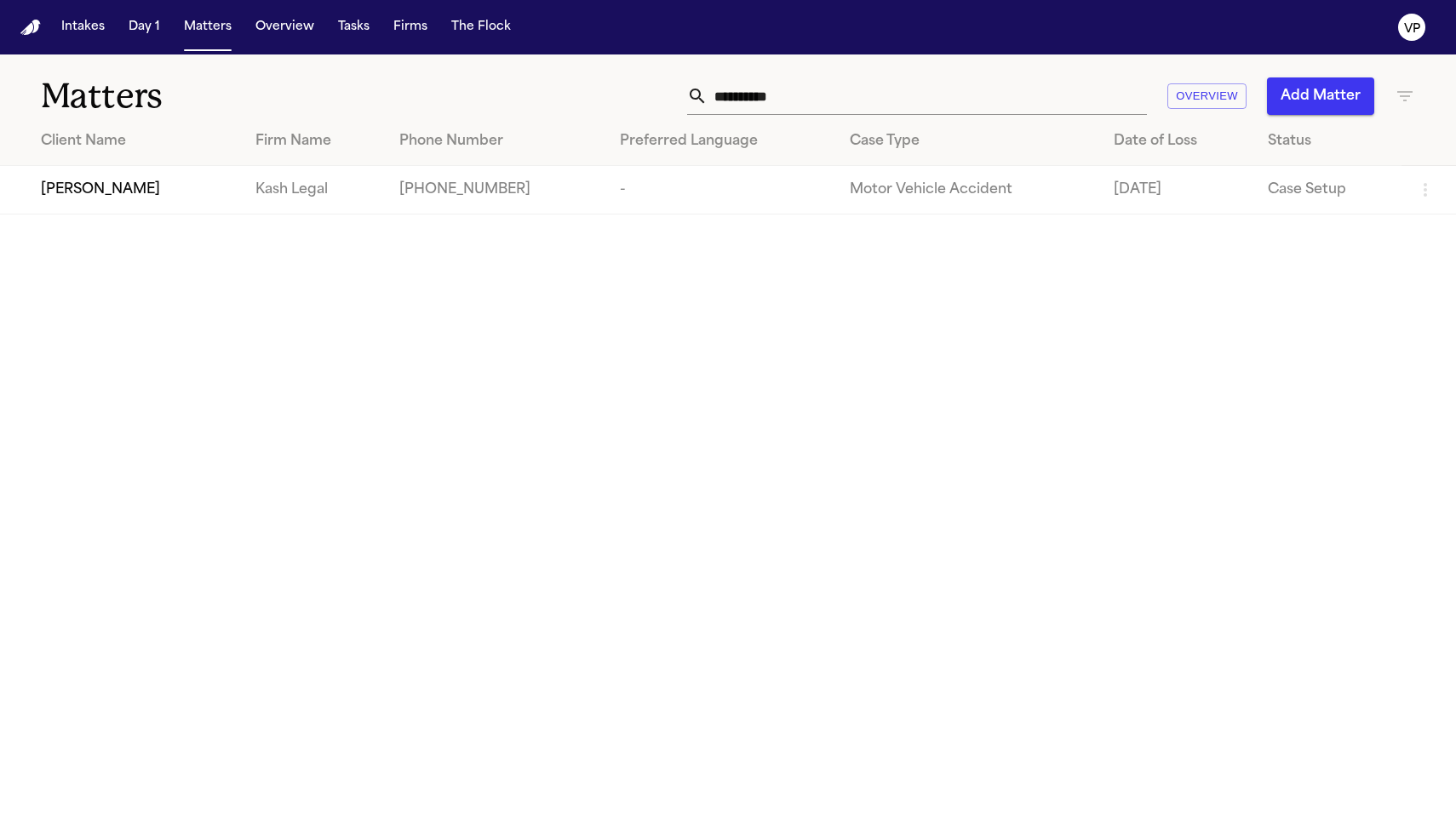
click at [845, 91] on input "**********" at bounding box center [927, 95] width 440 height 37
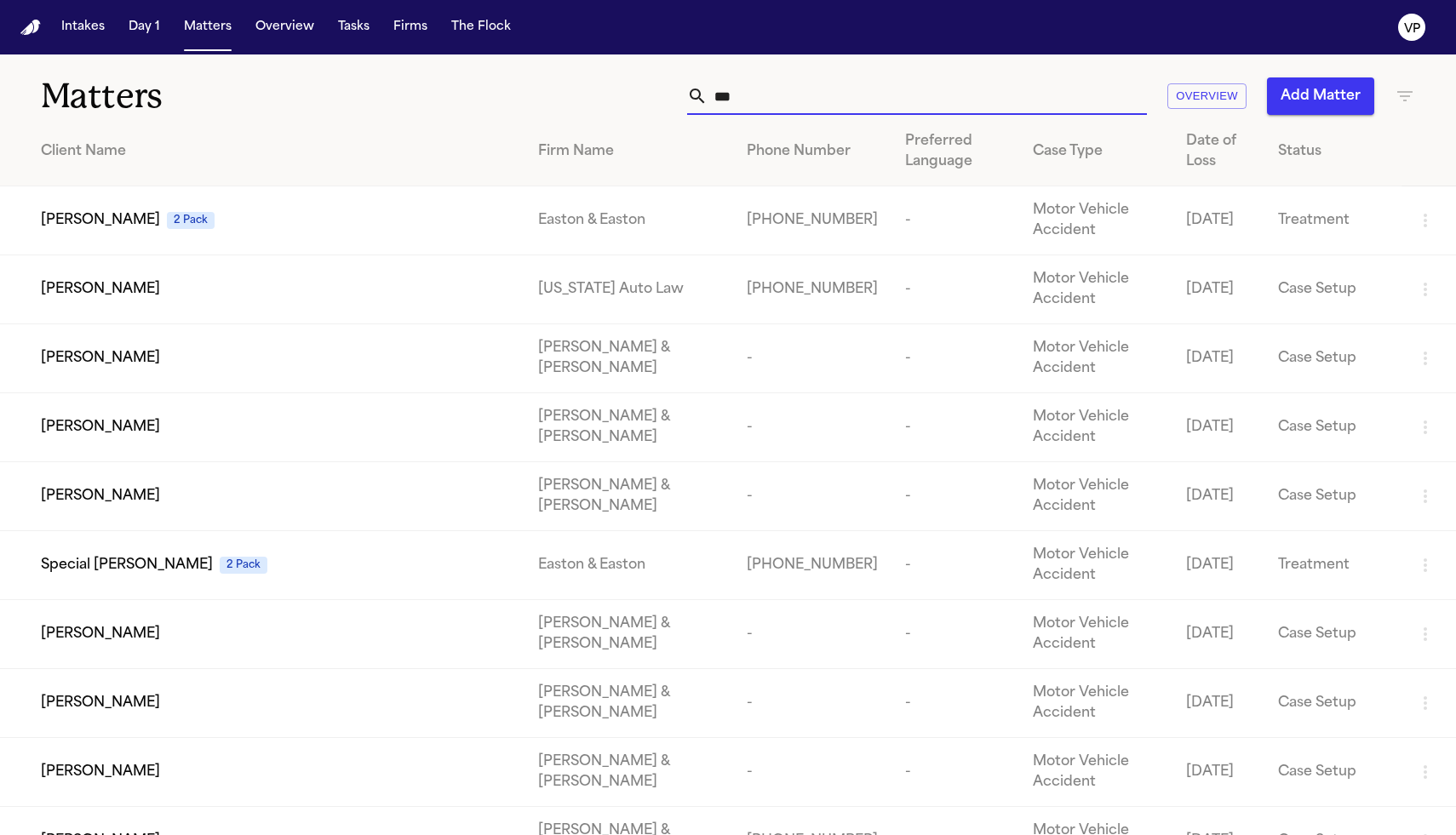
type input "***"
